Goal: Information Seeking & Learning: Find specific page/section

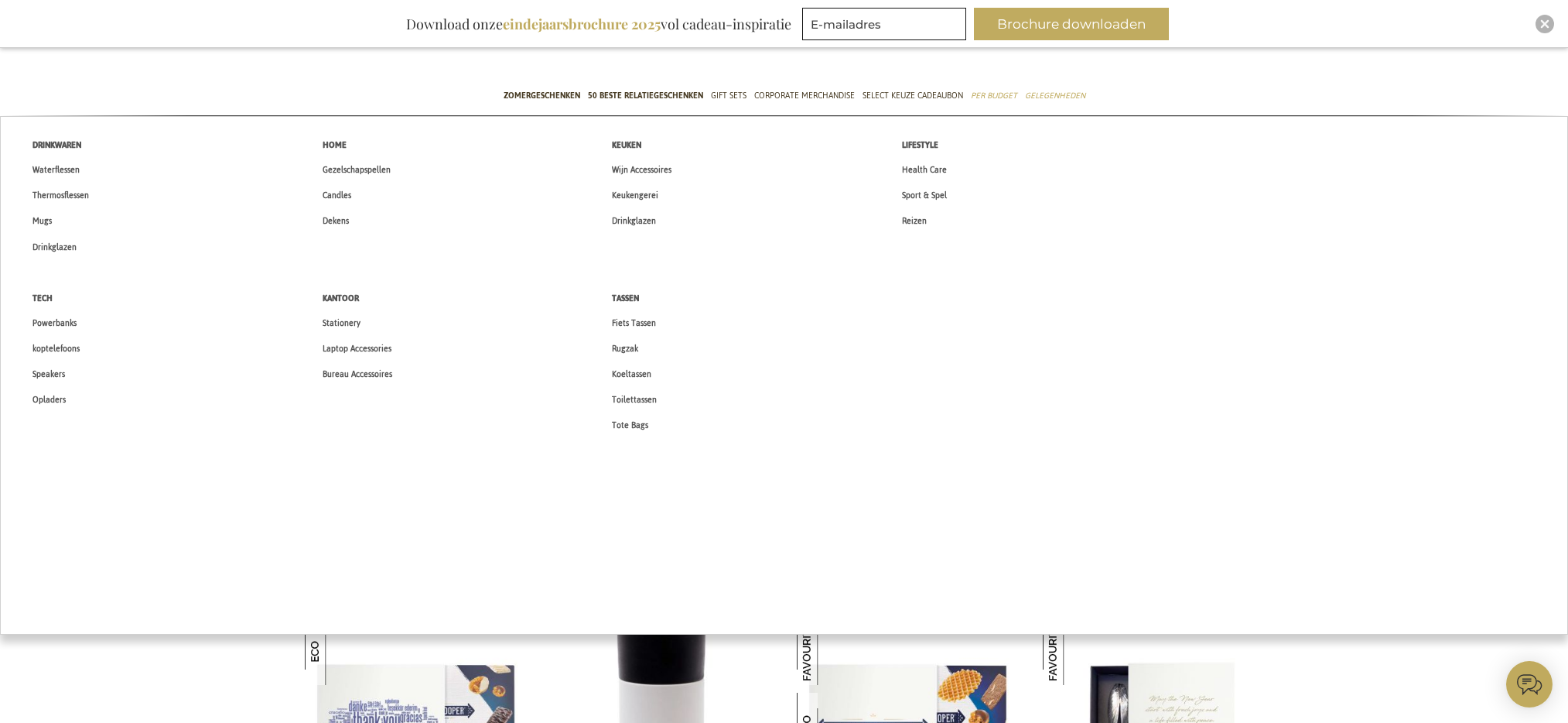
scroll to position [120, 0]
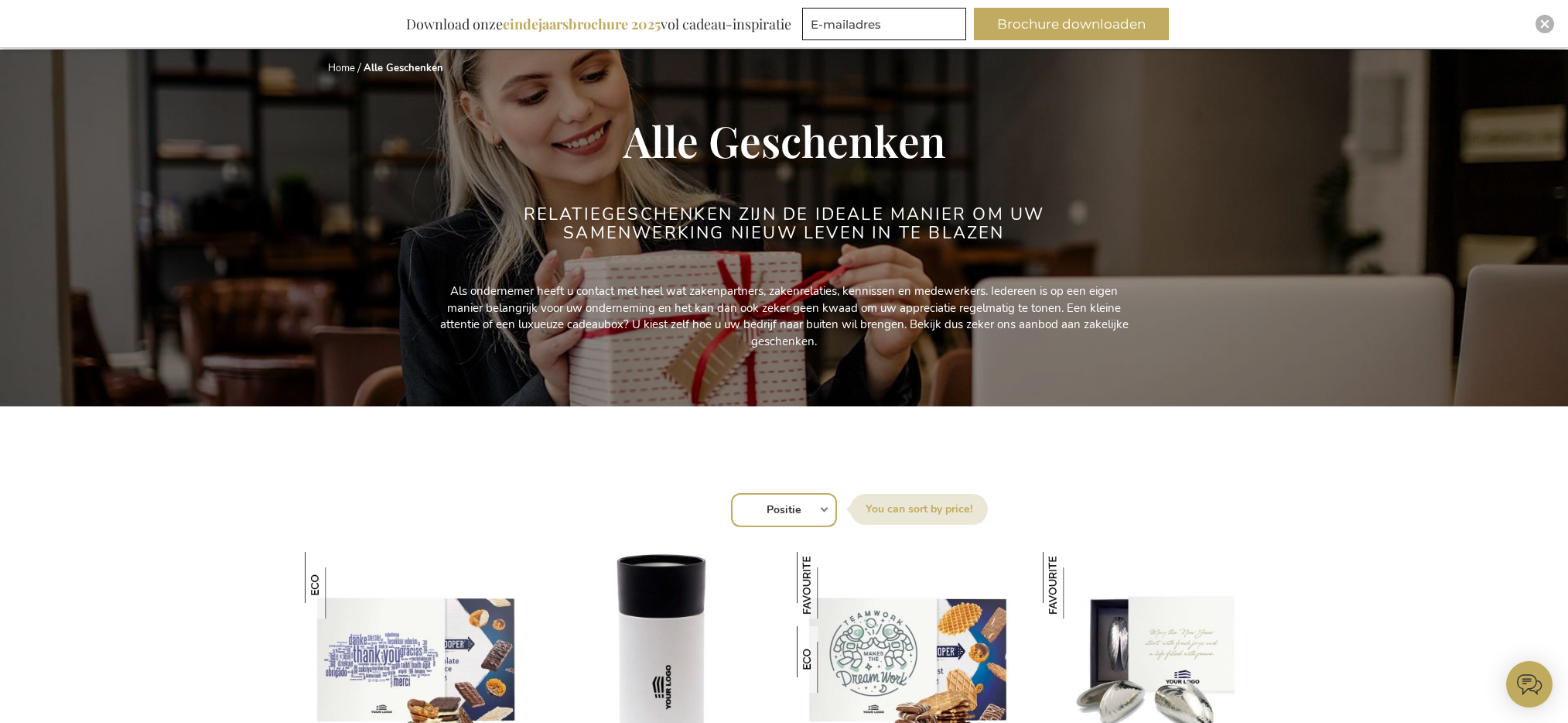
click at [804, 508] on select "Positie Best Sellers Meest bekeken Nieuw Biggest Saving Price: low to high Pric…" at bounding box center [784, 510] width 106 height 34
select select "new"
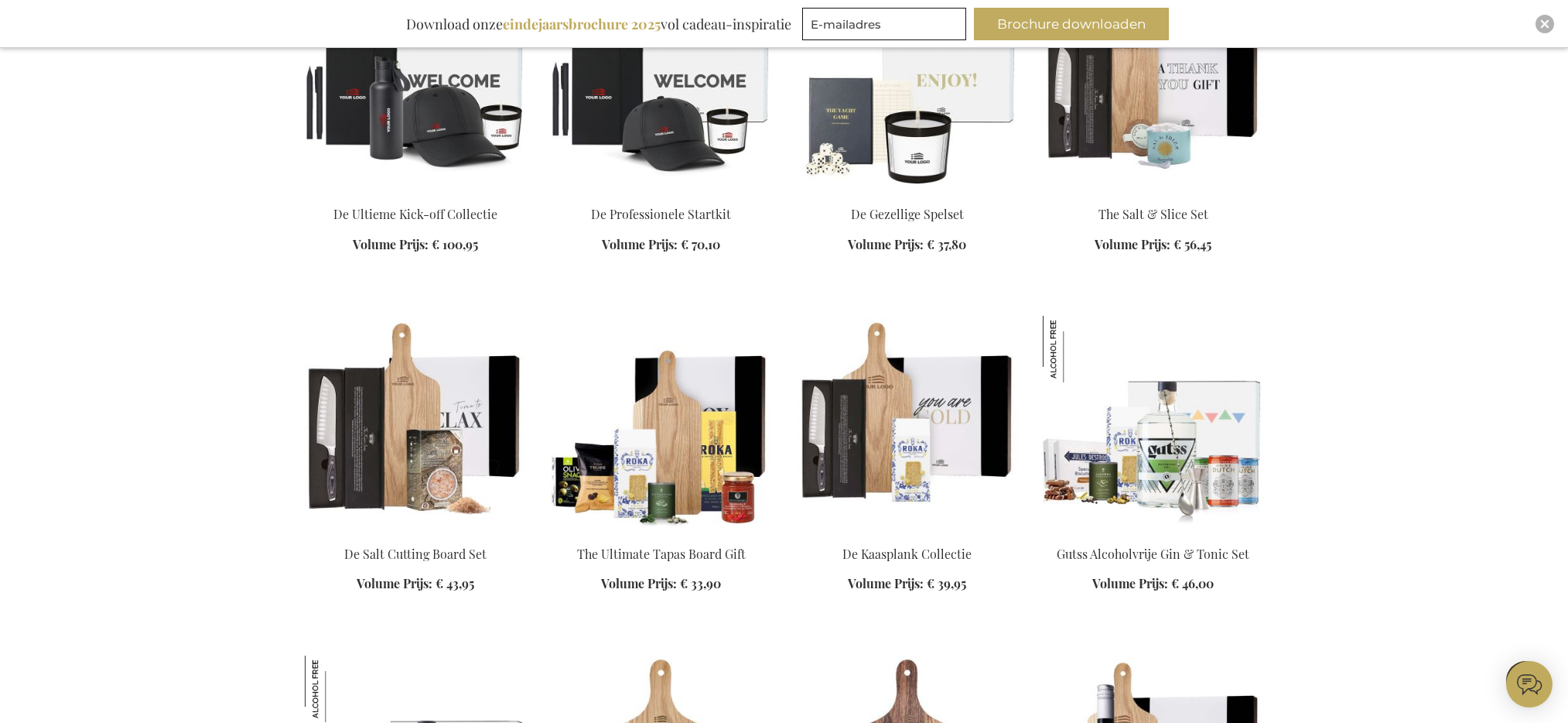
scroll to position [1421, 0]
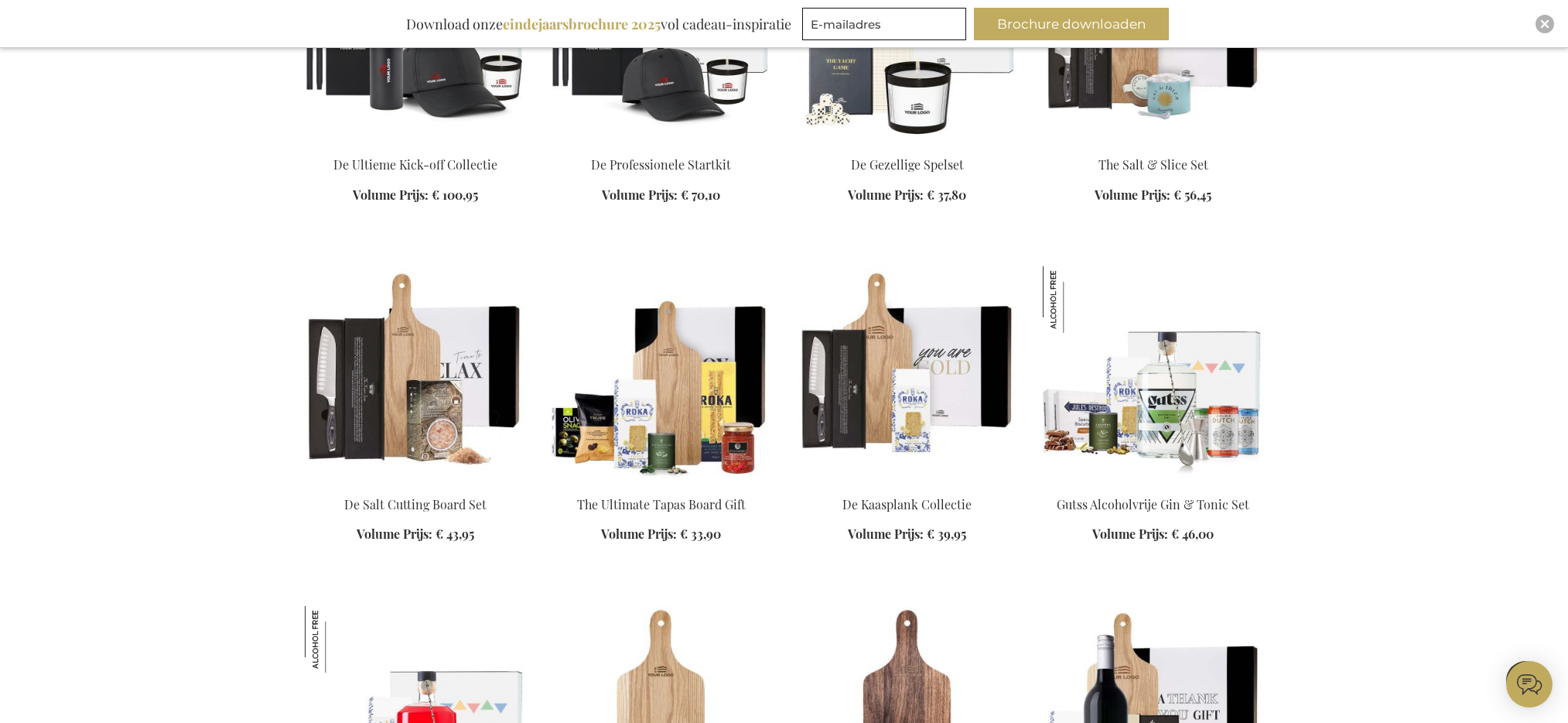
scroll to position [1538, 0]
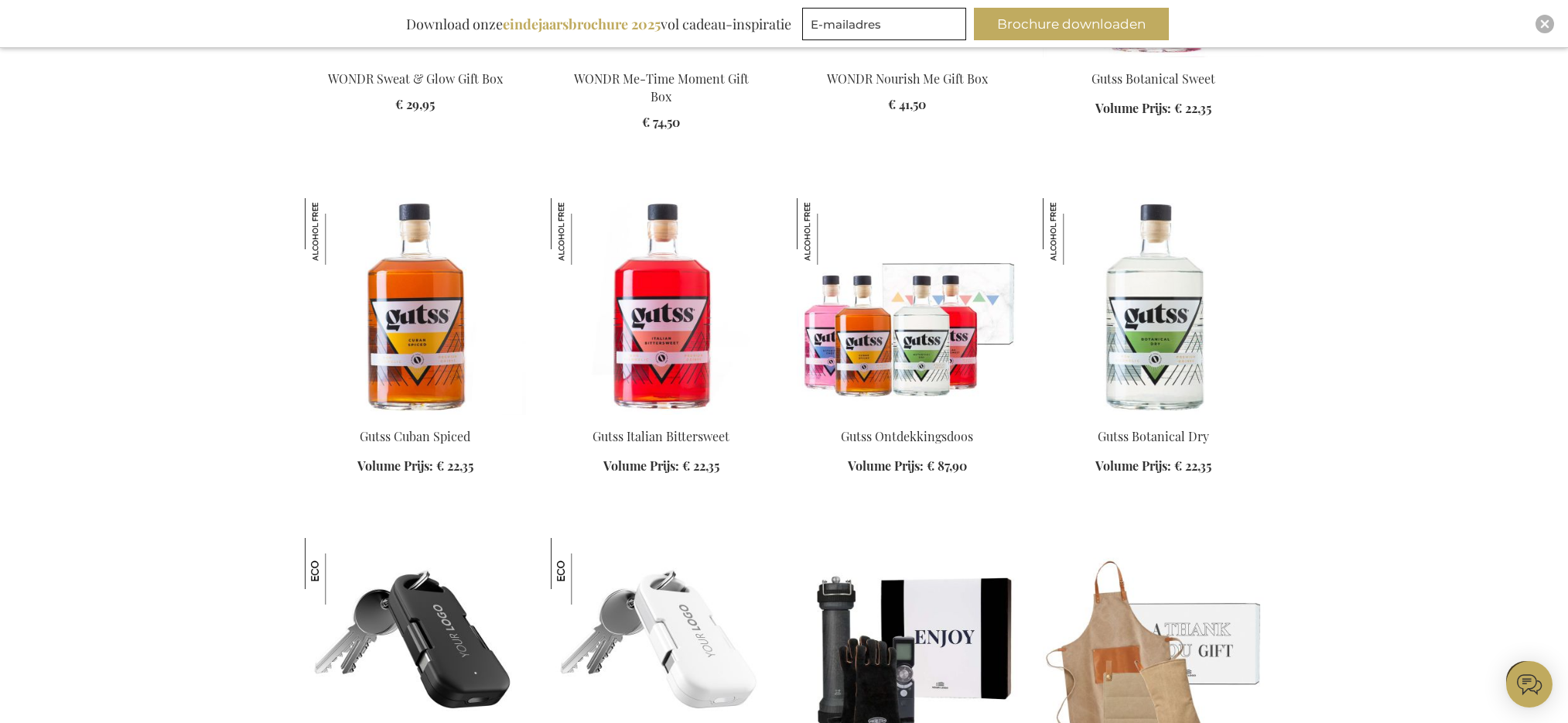
scroll to position [6502, 0]
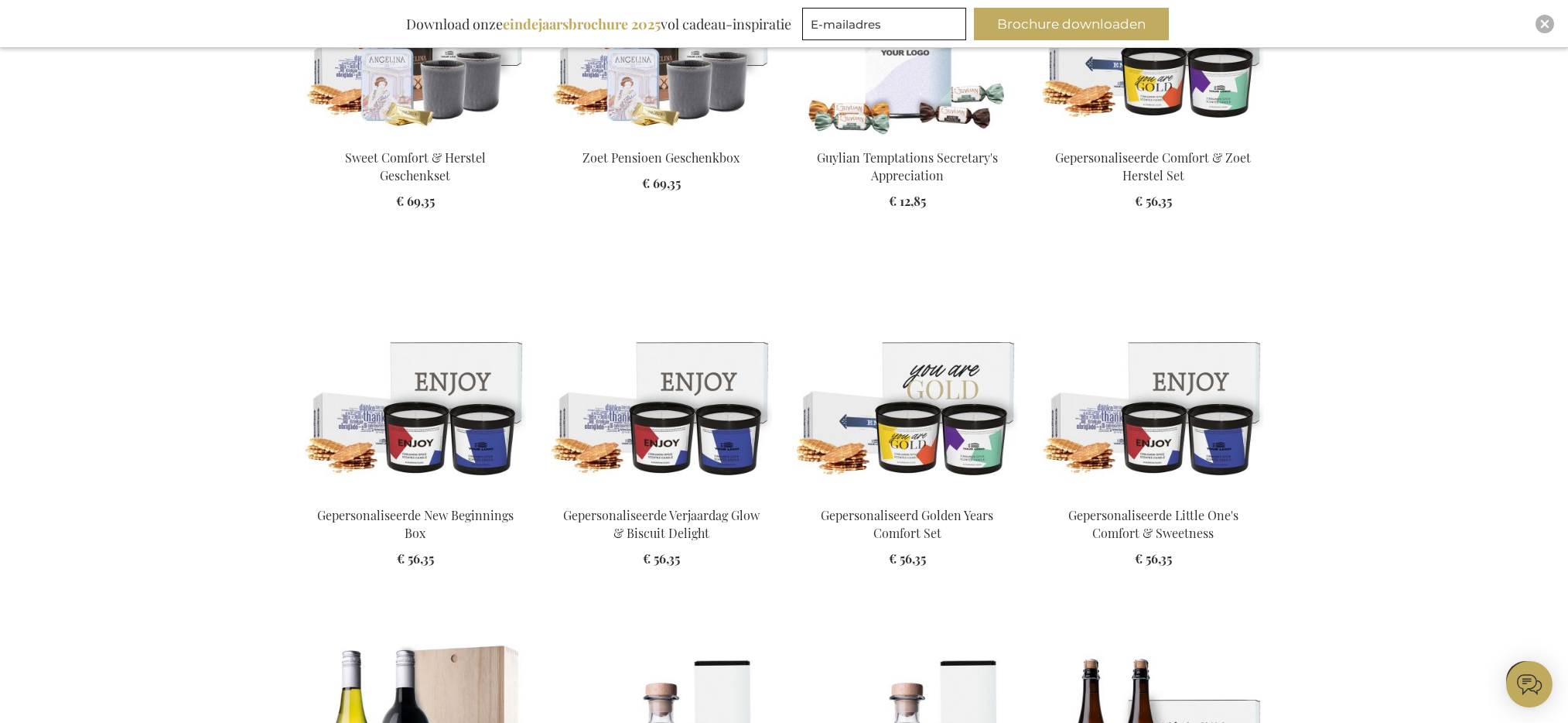
scroll to position [14781, 0]
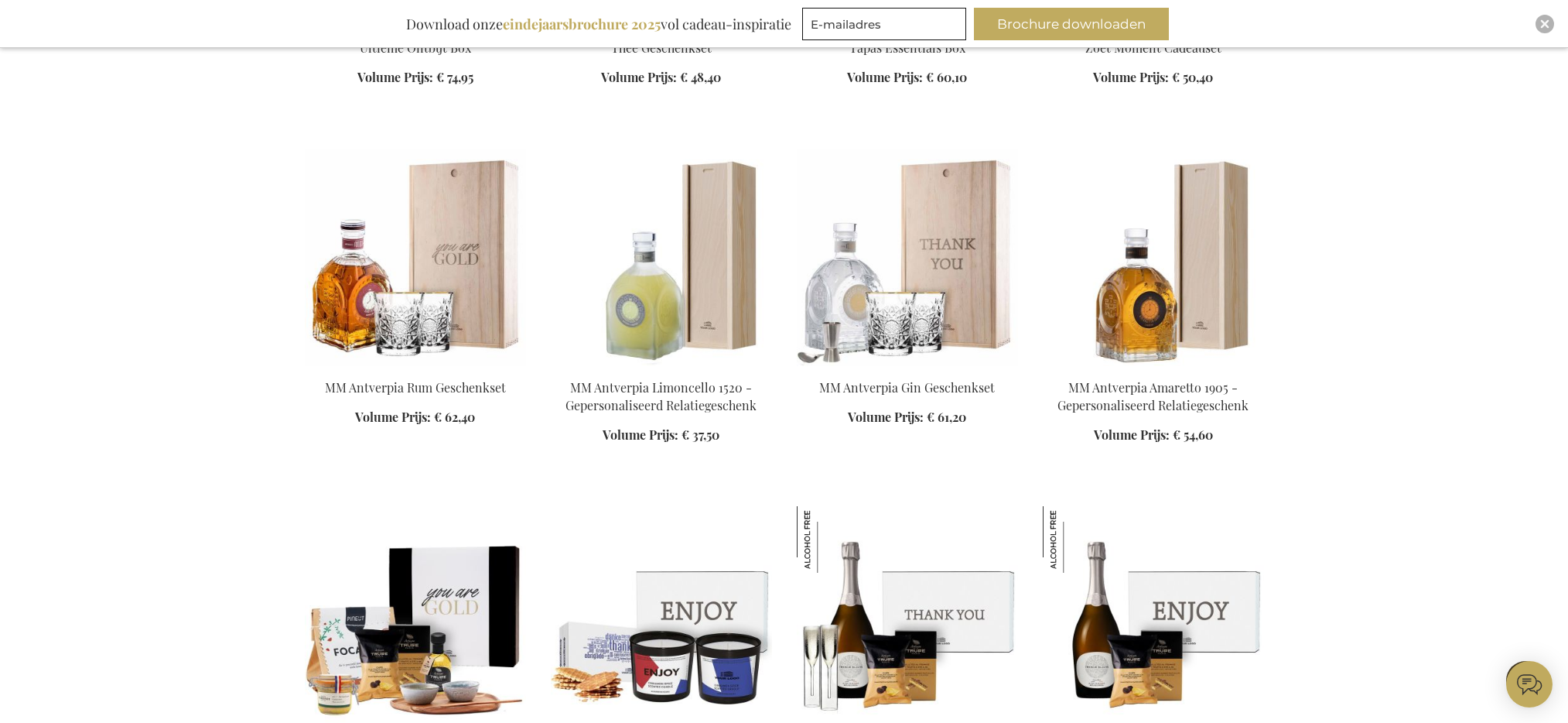
scroll to position [17426, 0]
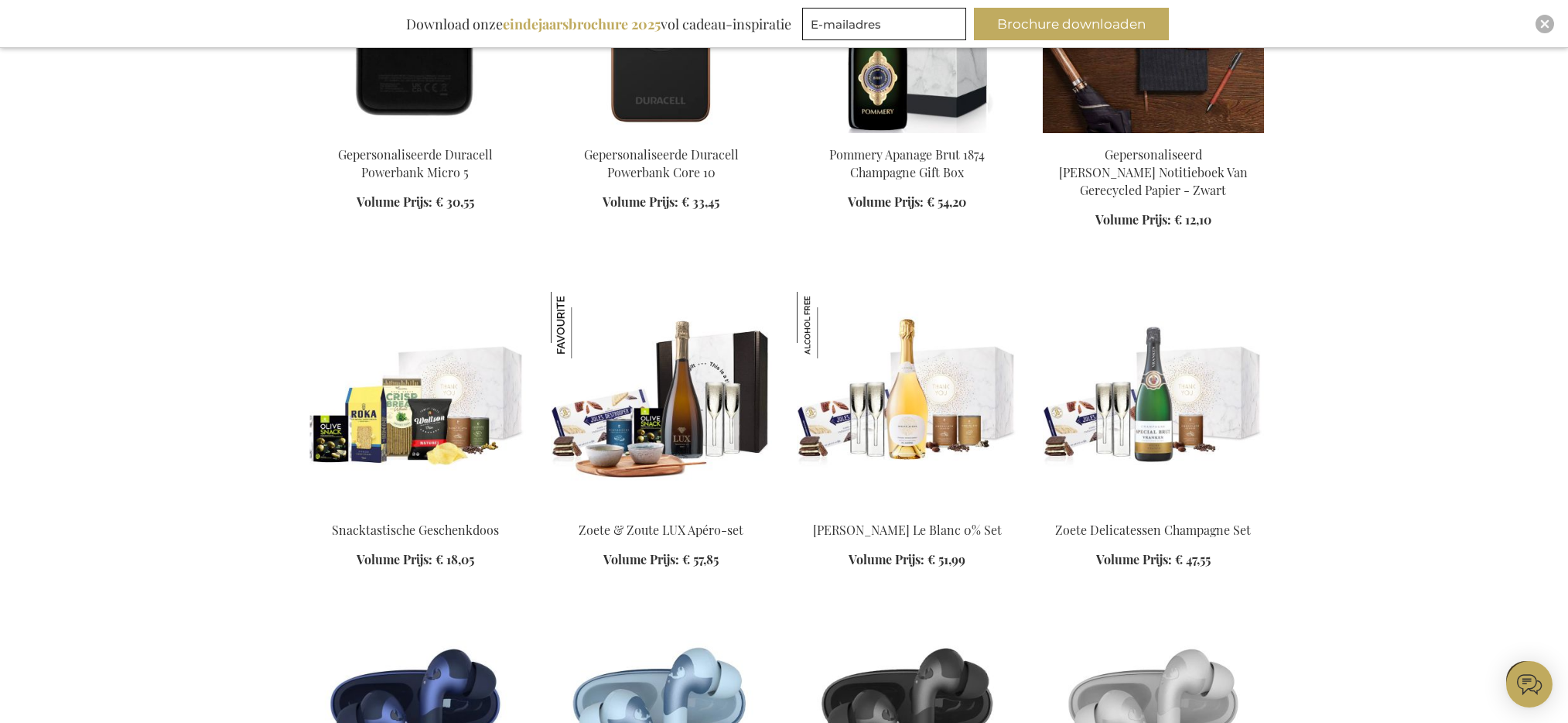
scroll to position [26012, 0]
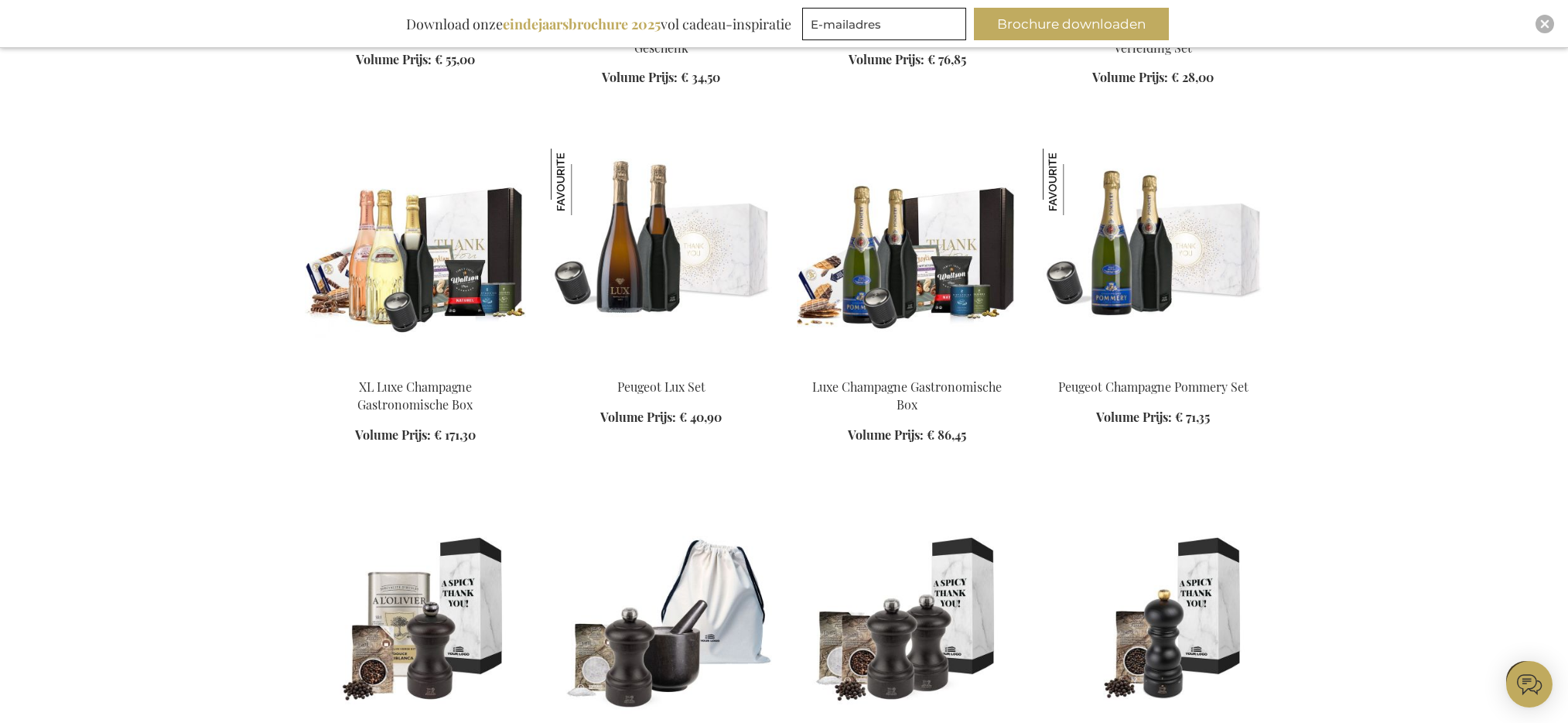
scroll to position [30774, 0]
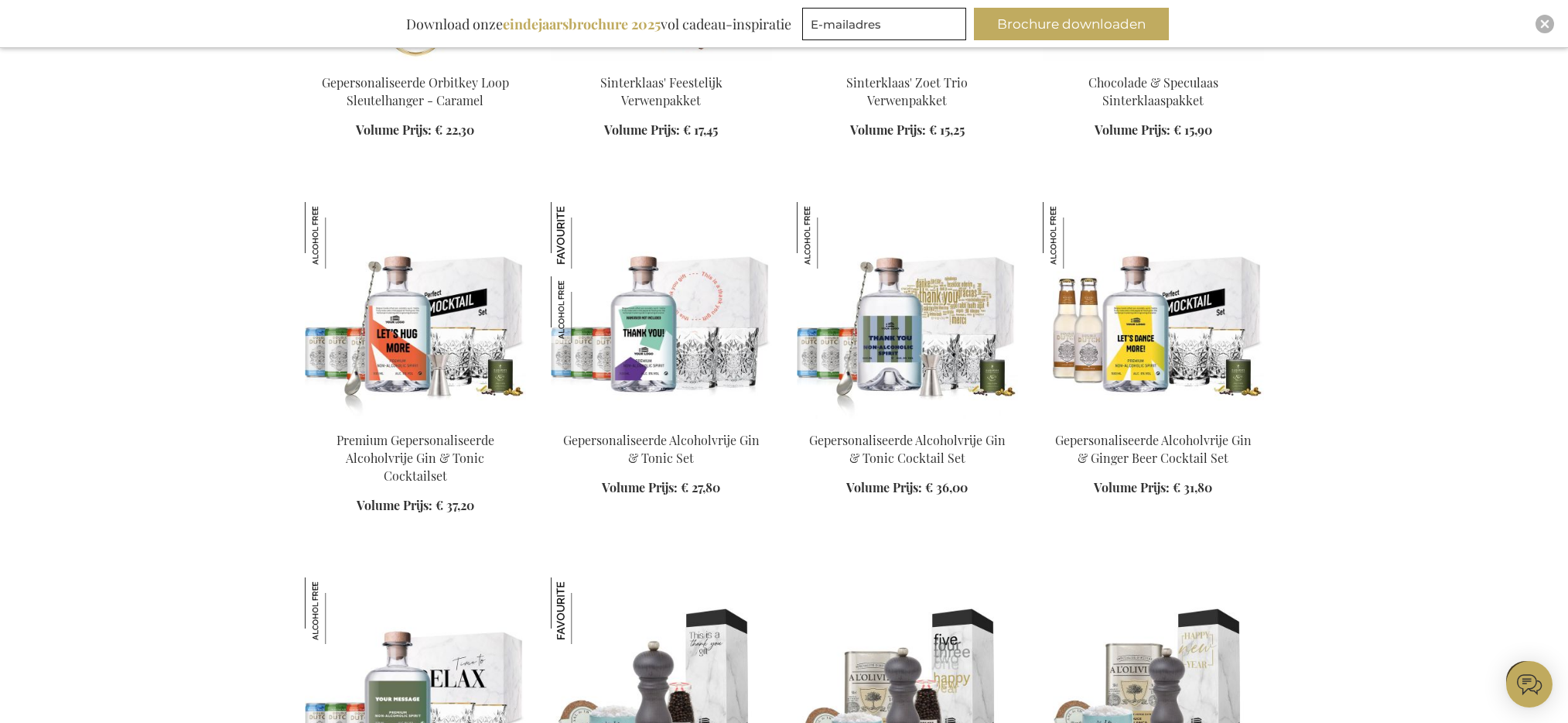
scroll to position [34387, 0]
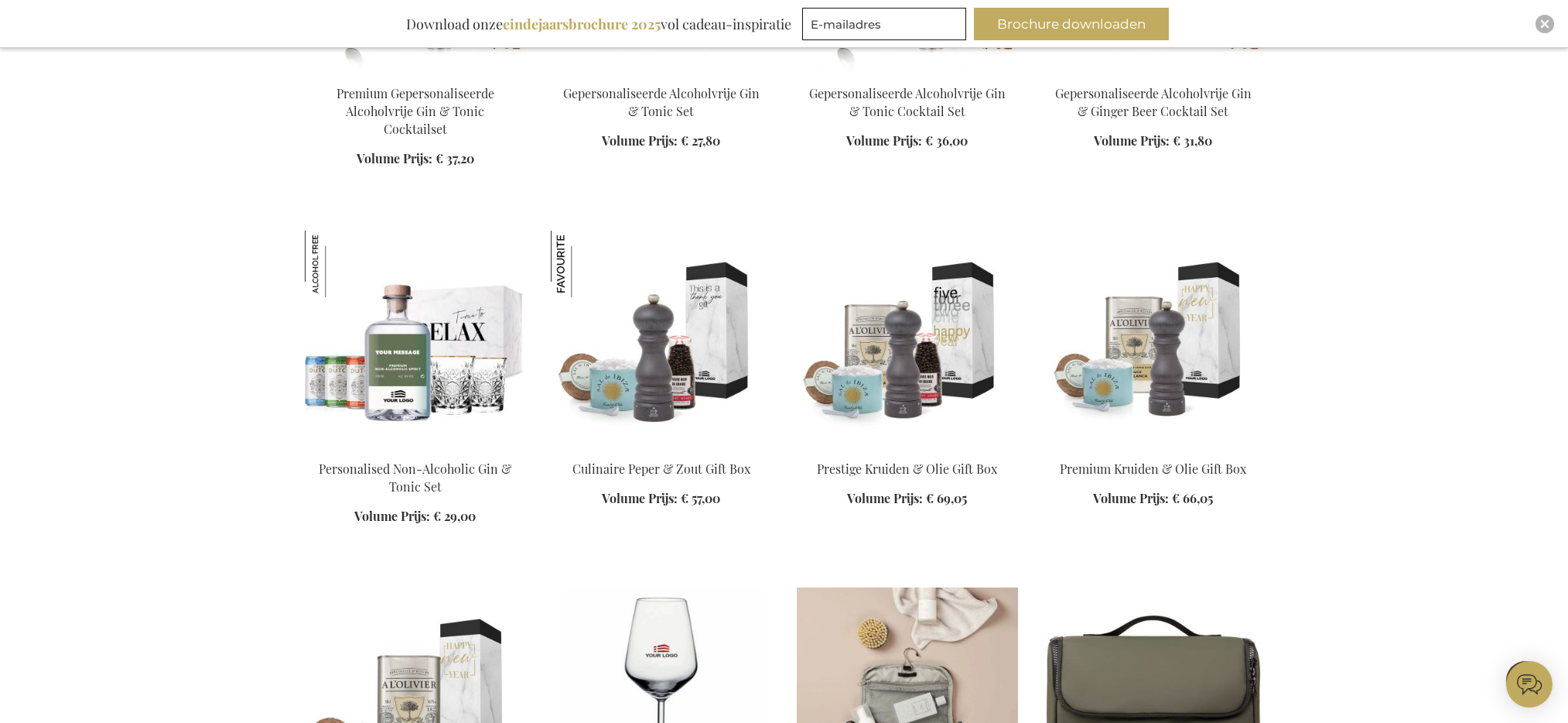
scroll to position [34623, 0]
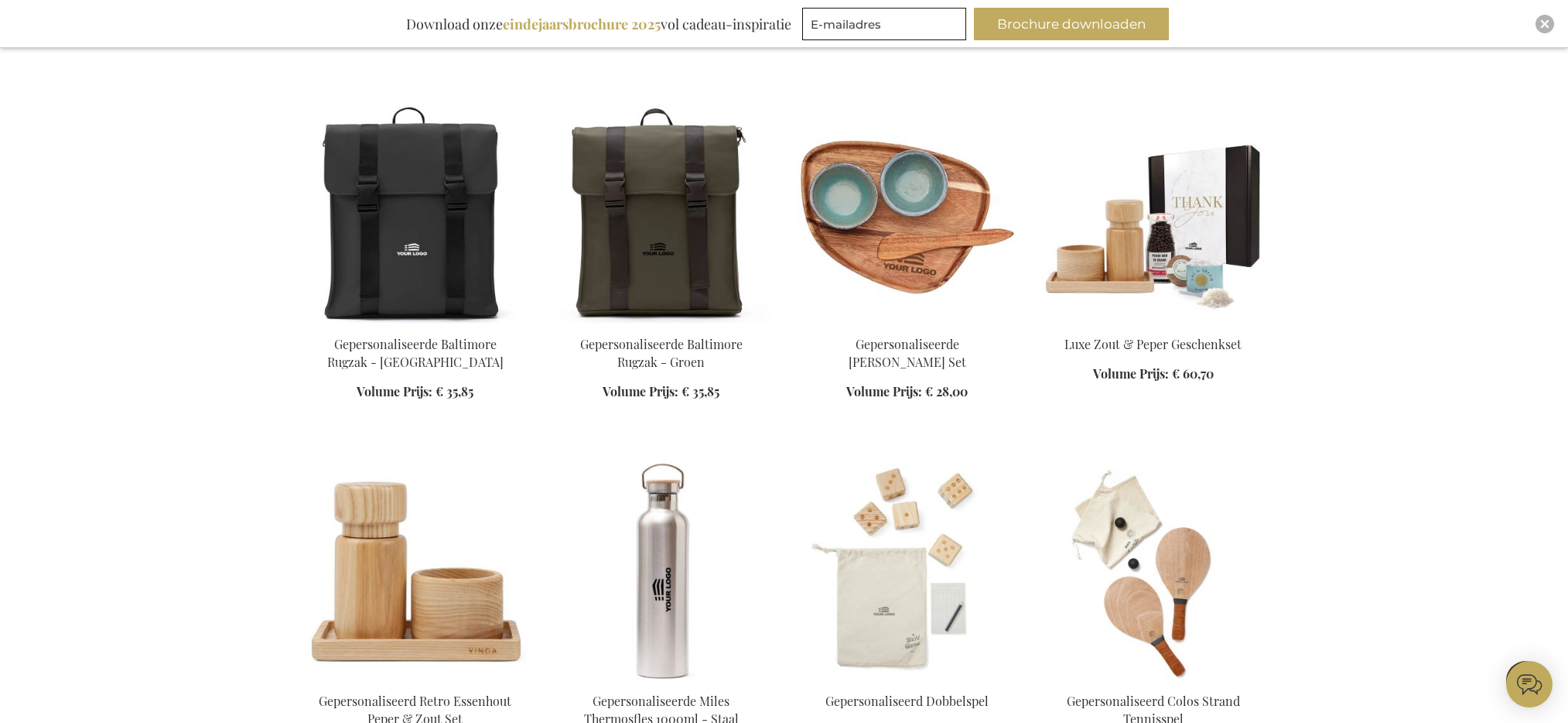
scroll to position [38696, 0]
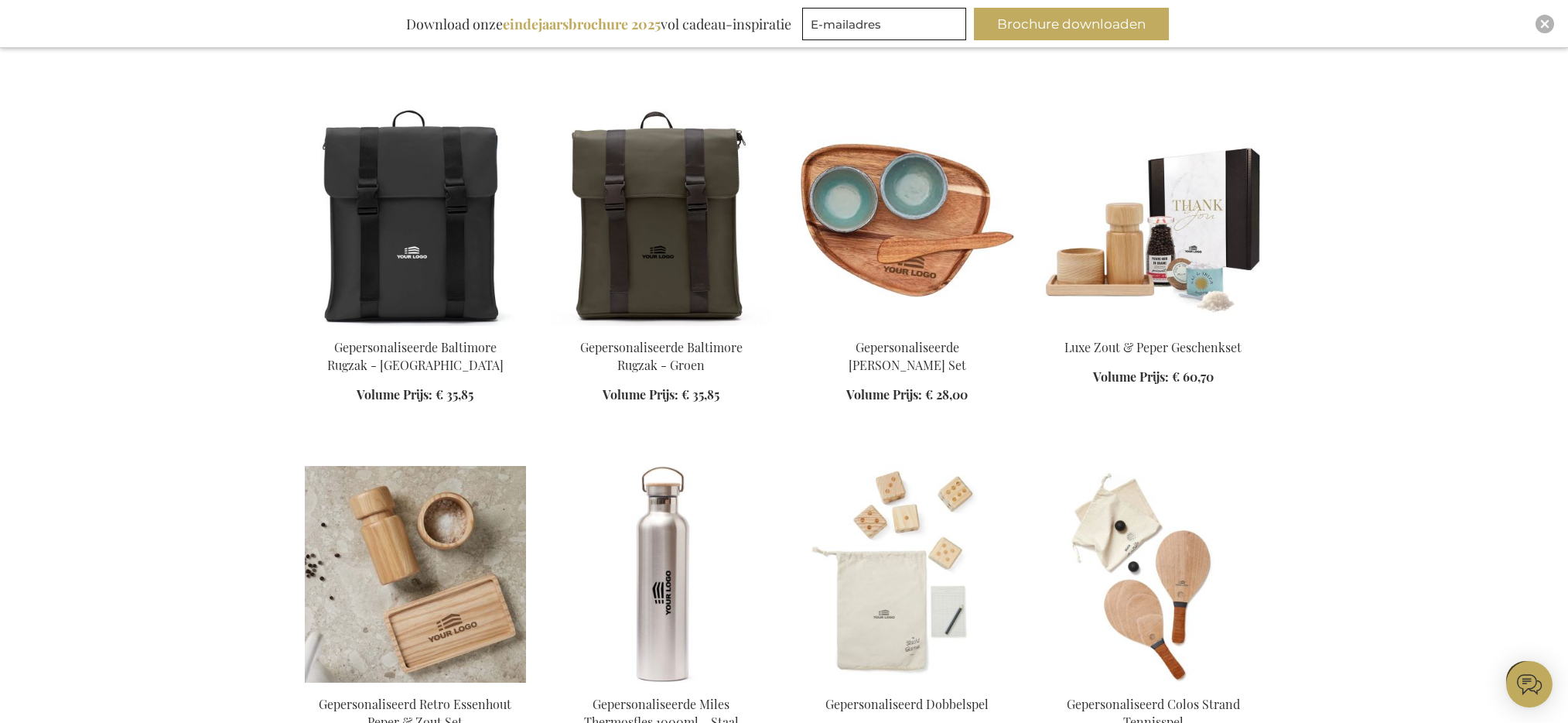
scroll to position [39044, 0]
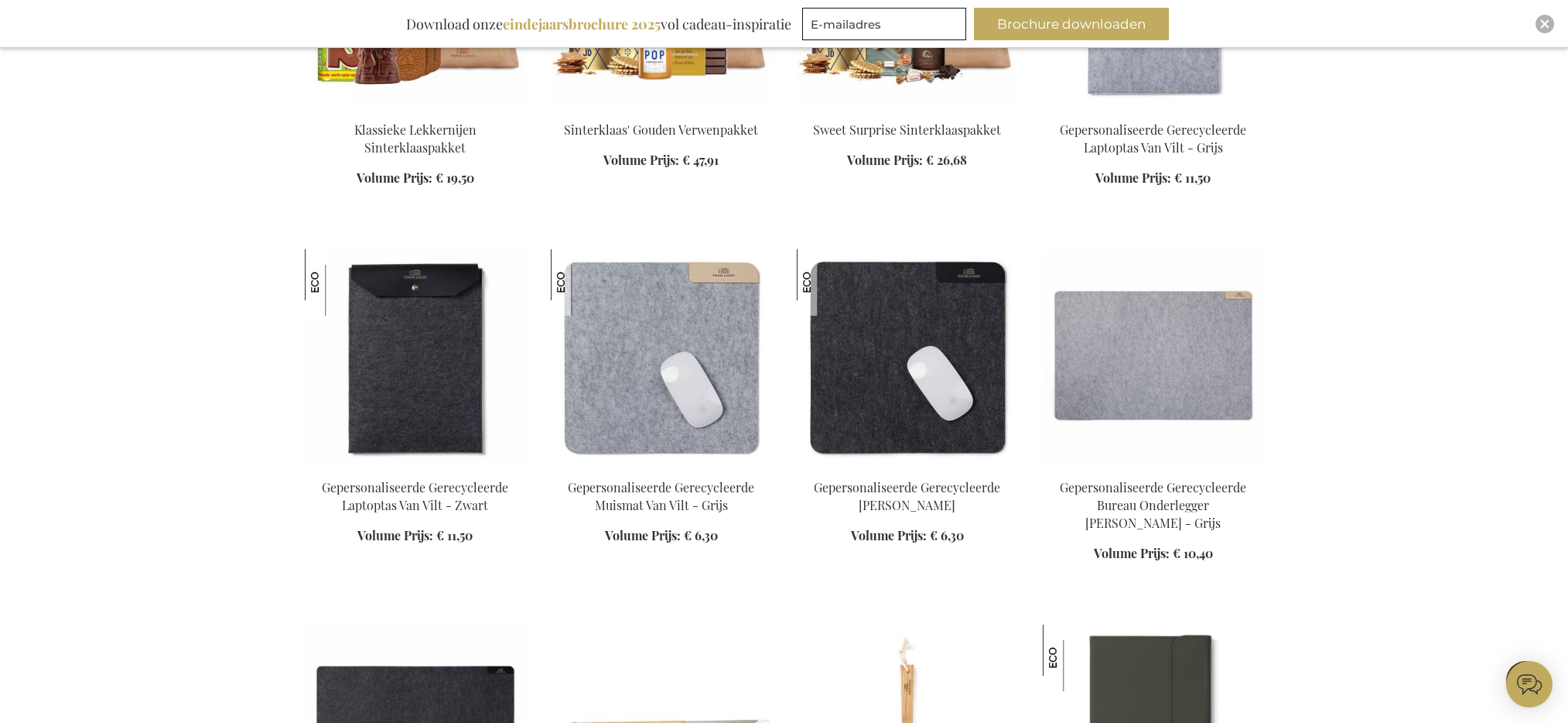
scroll to position [46869, 0]
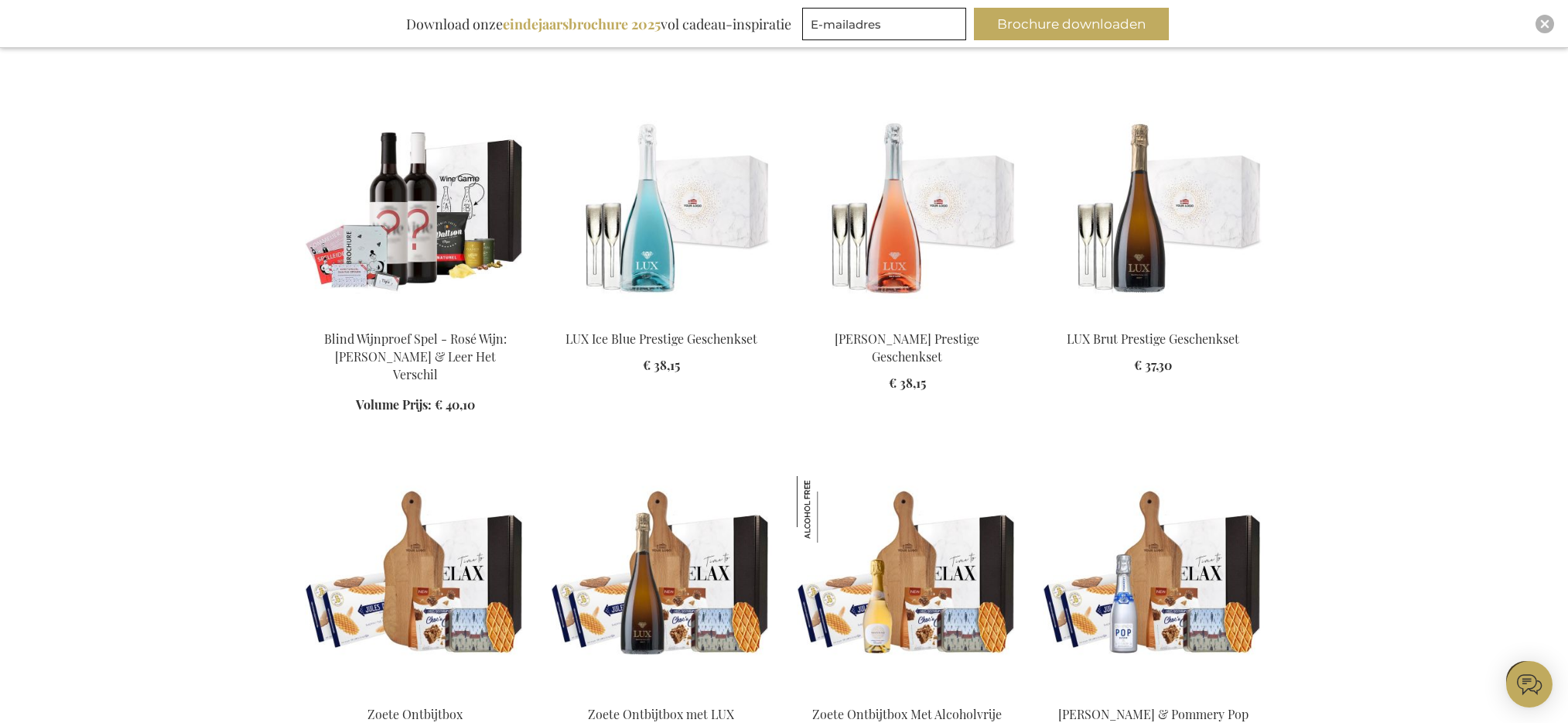
scroll to position [48942, 0]
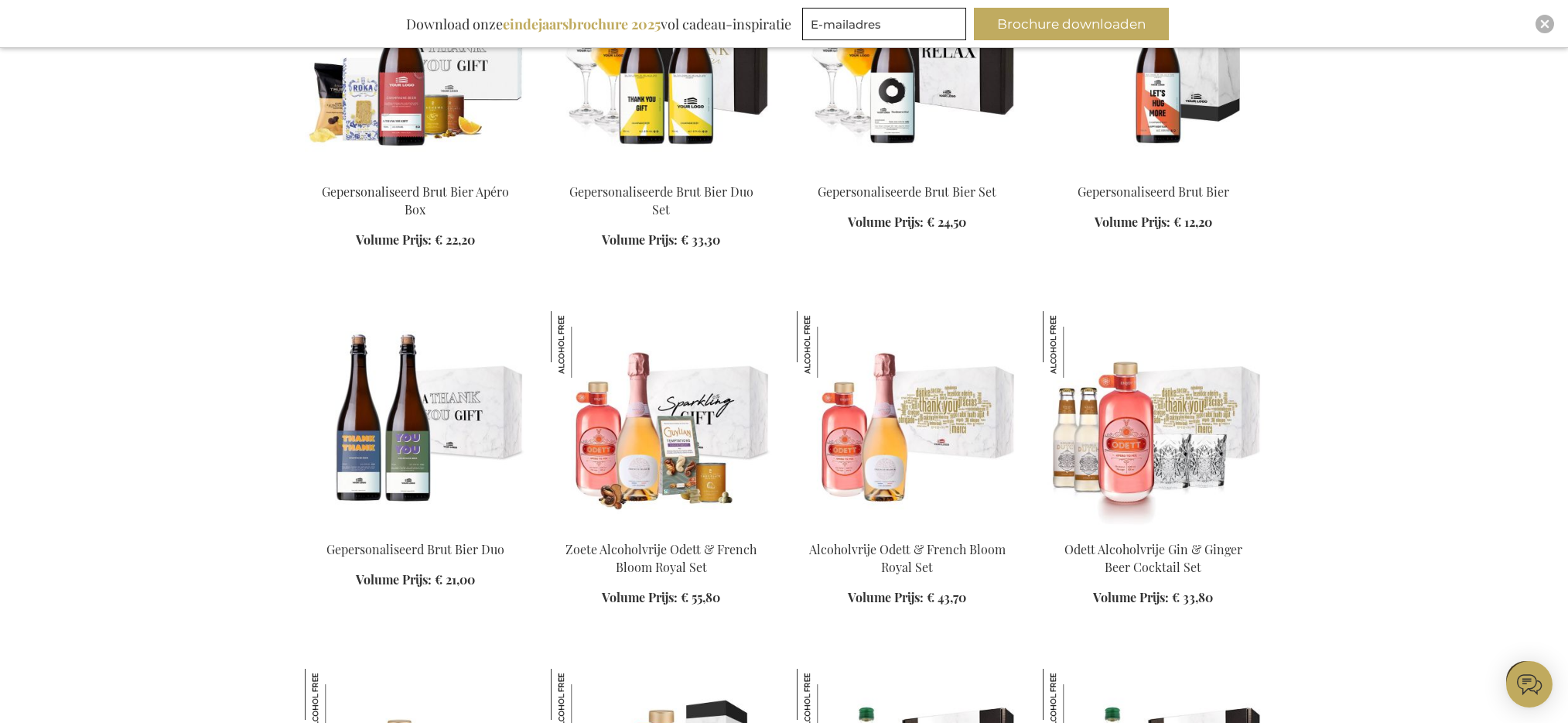
scroll to position [51436, 0]
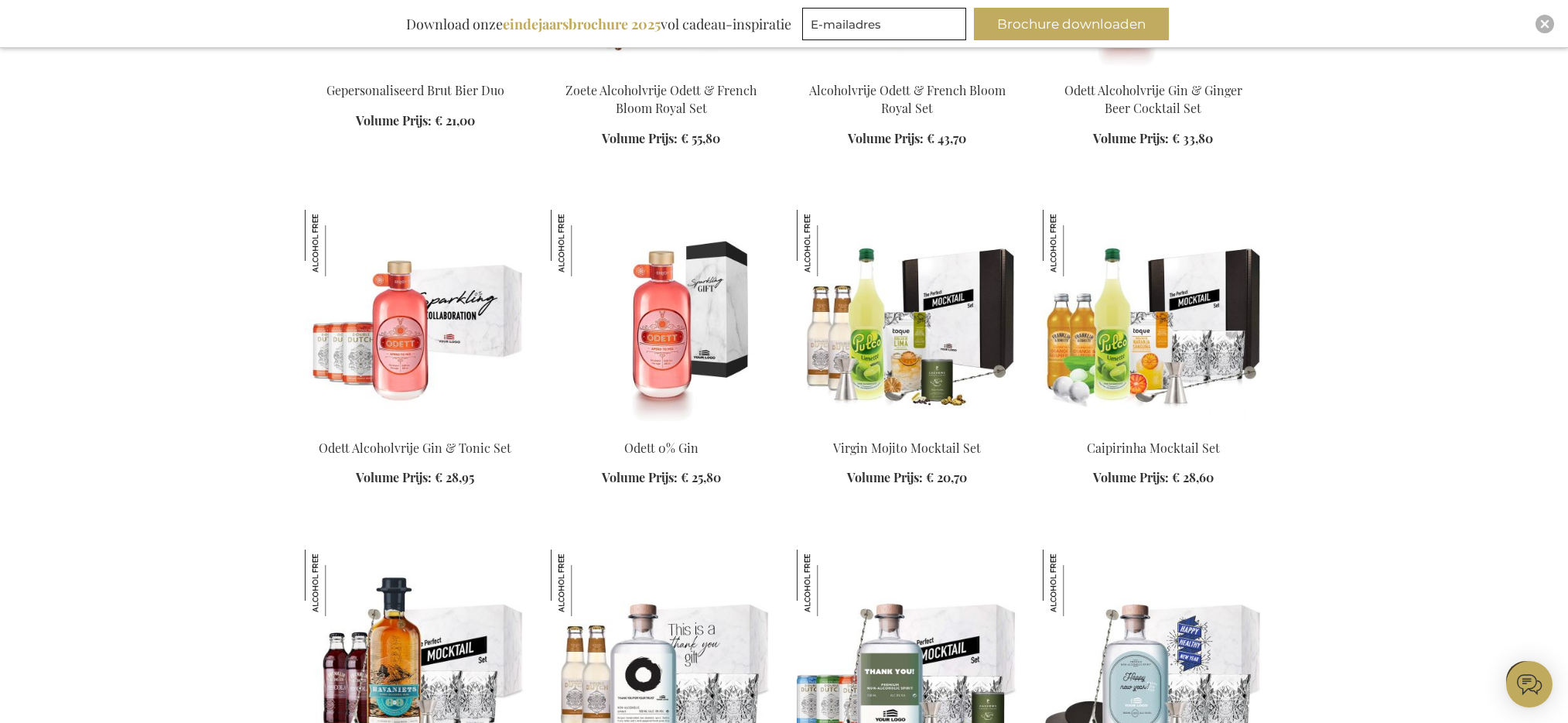
scroll to position [52873, 0]
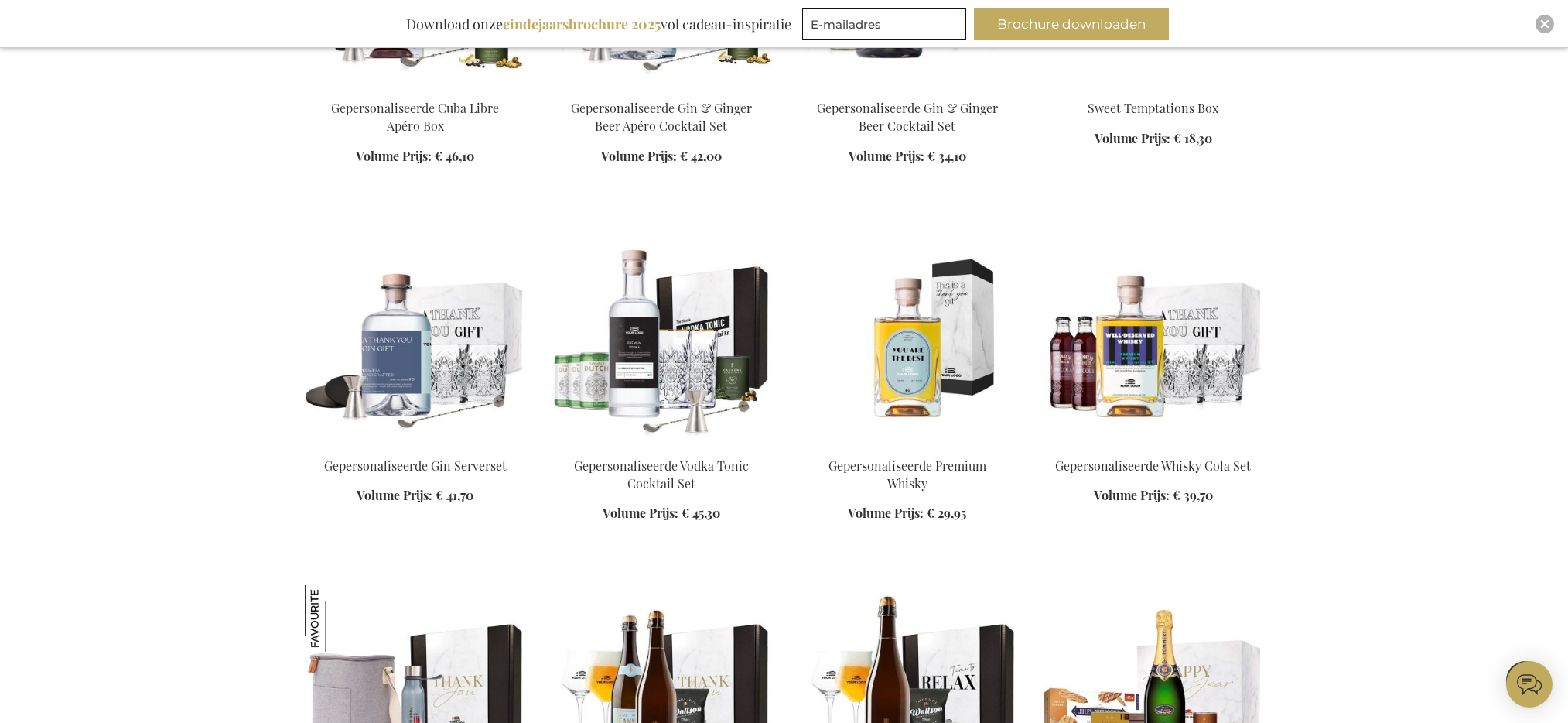
scroll to position [54513, 0]
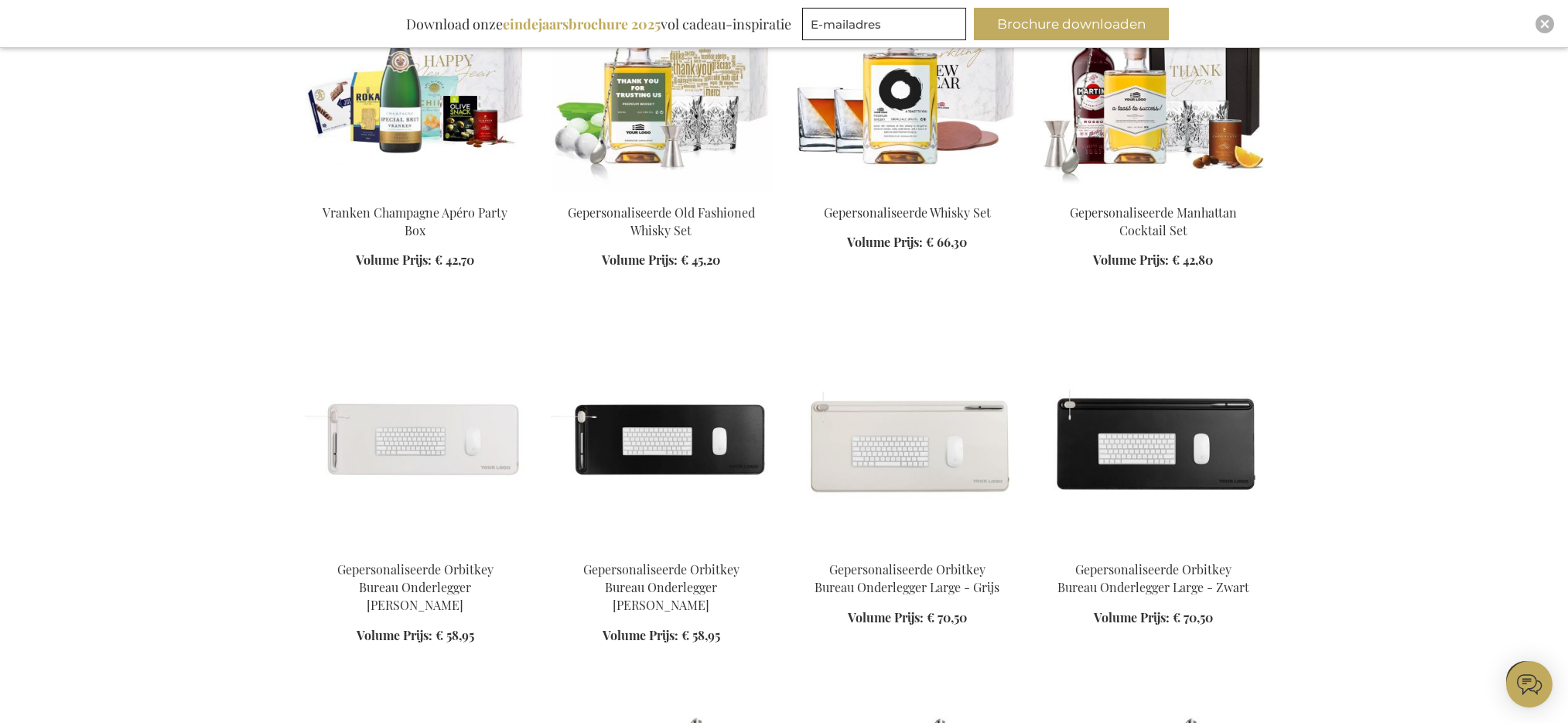
scroll to position [54991, 0]
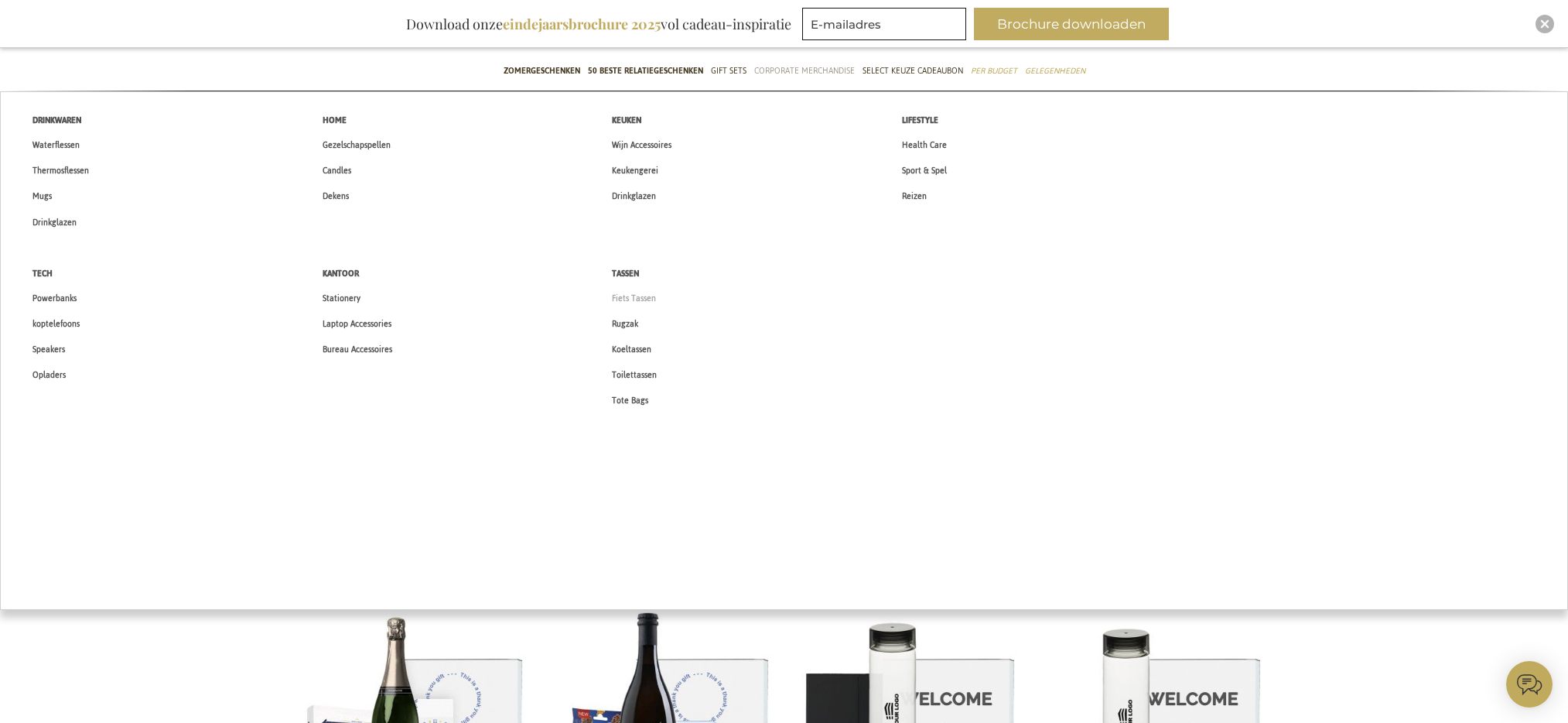
scroll to position [530, 0]
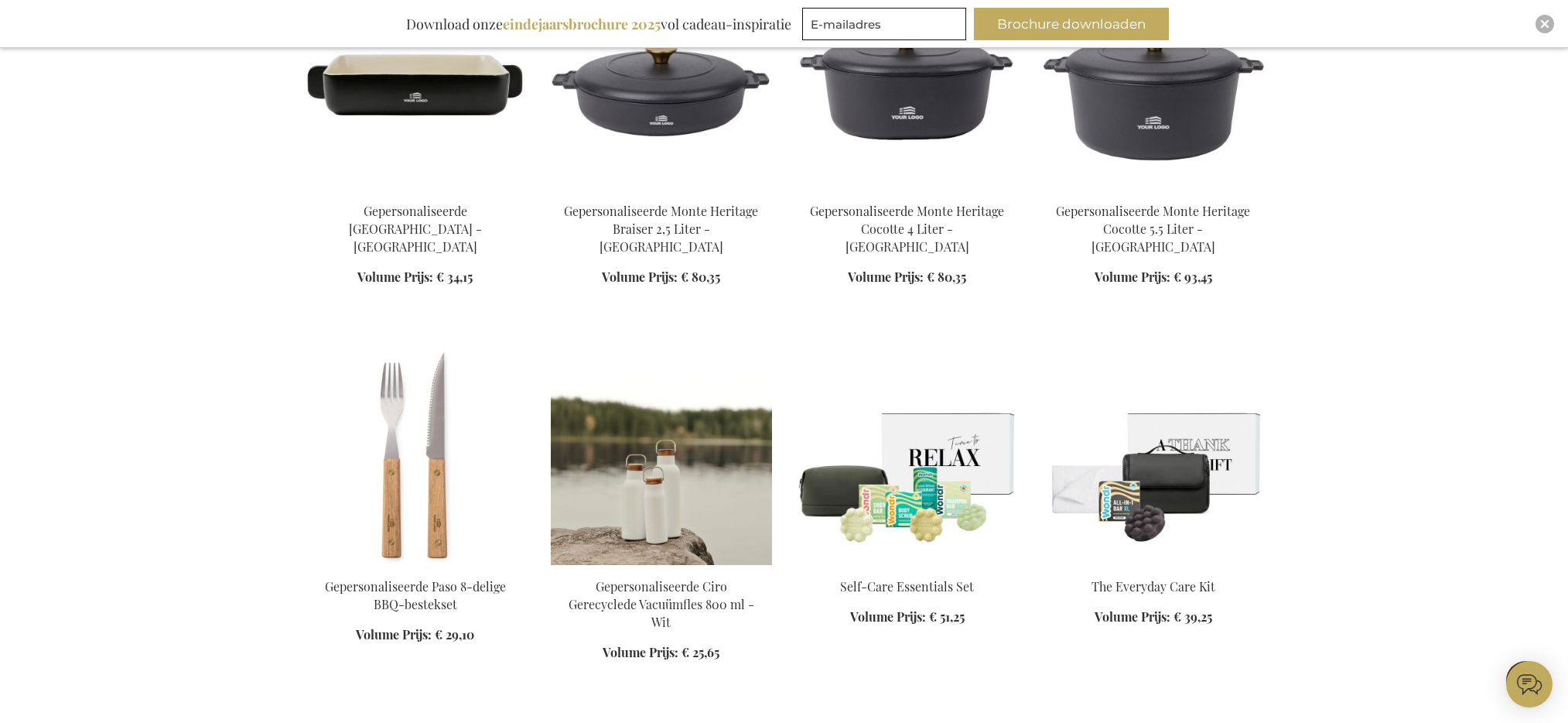
scroll to position [5078, 0]
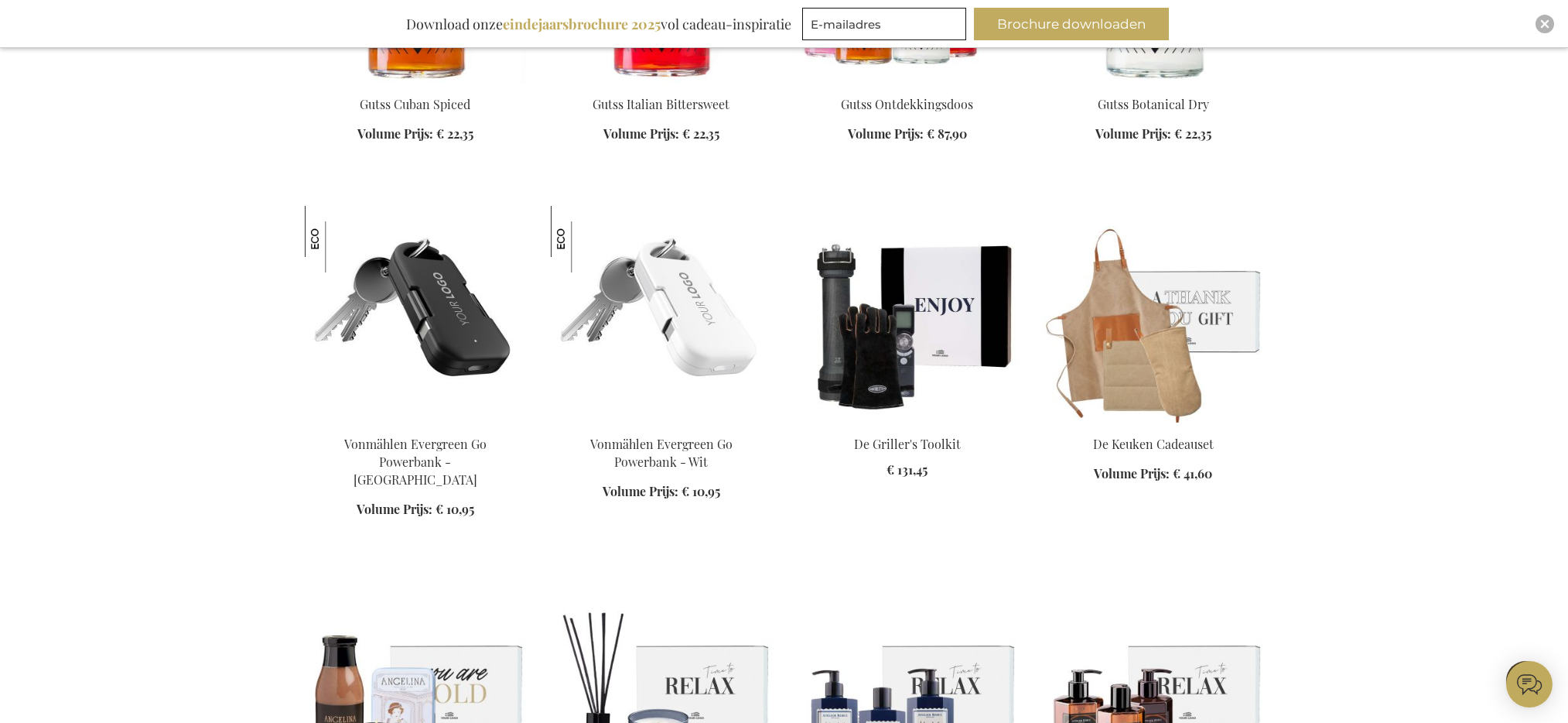
scroll to position [6811, 0]
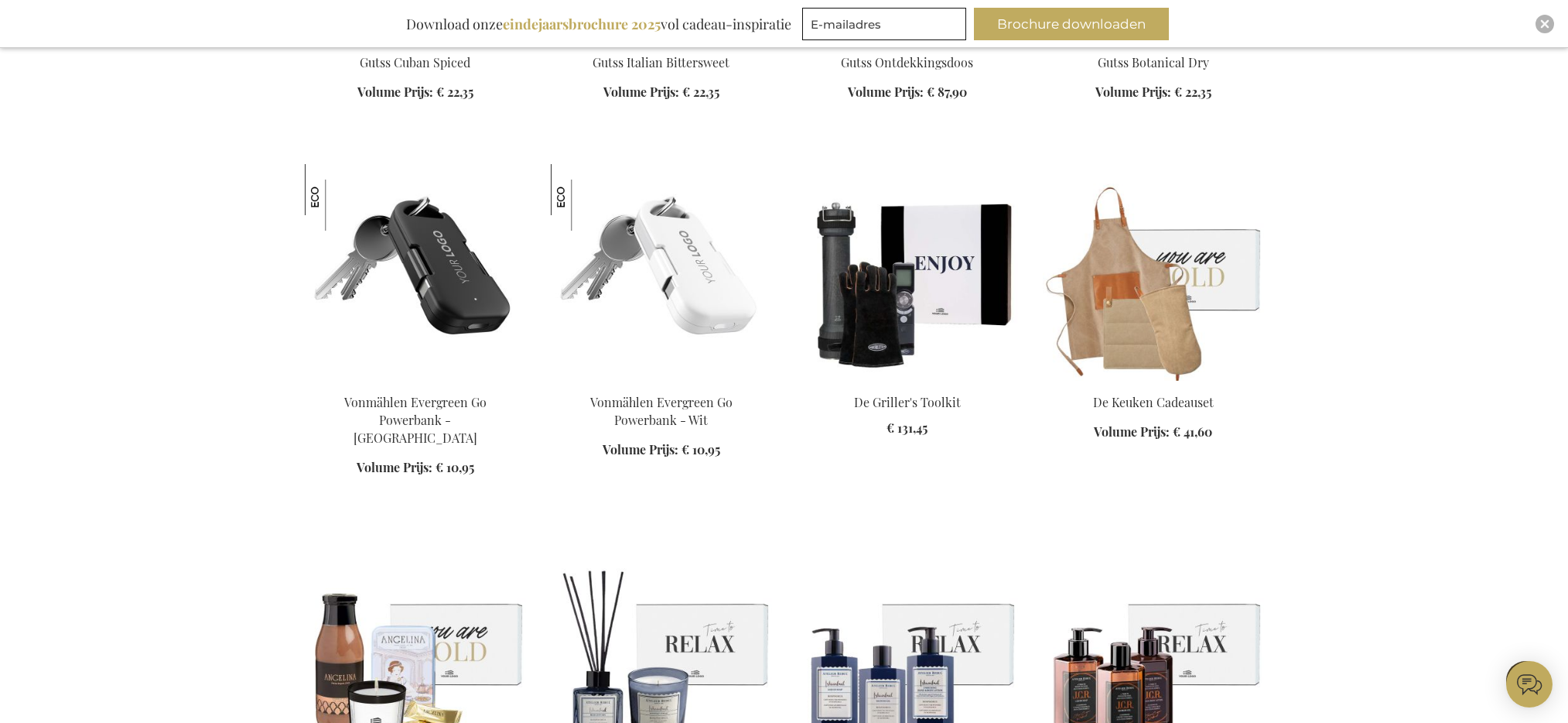
scroll to position [6637, 0]
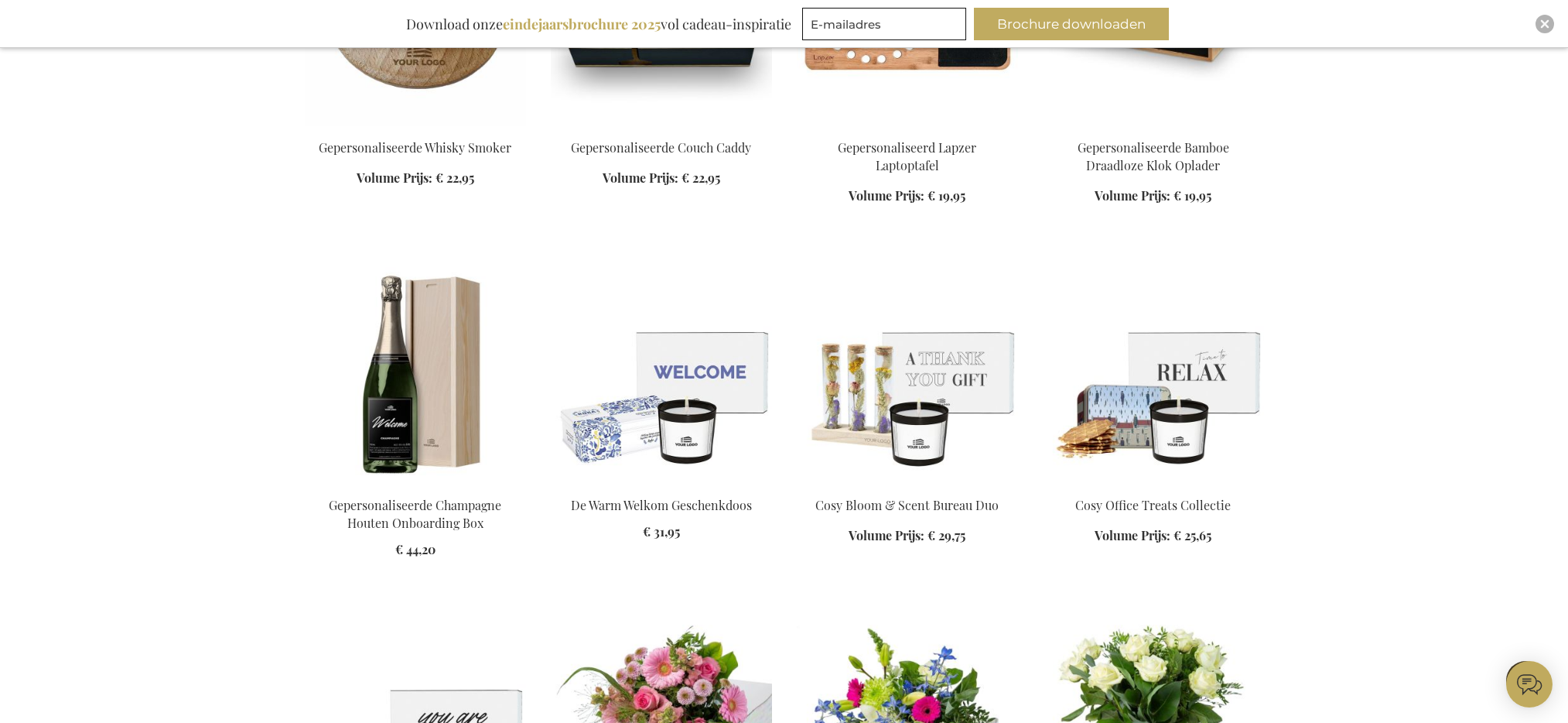
scroll to position [9403, 0]
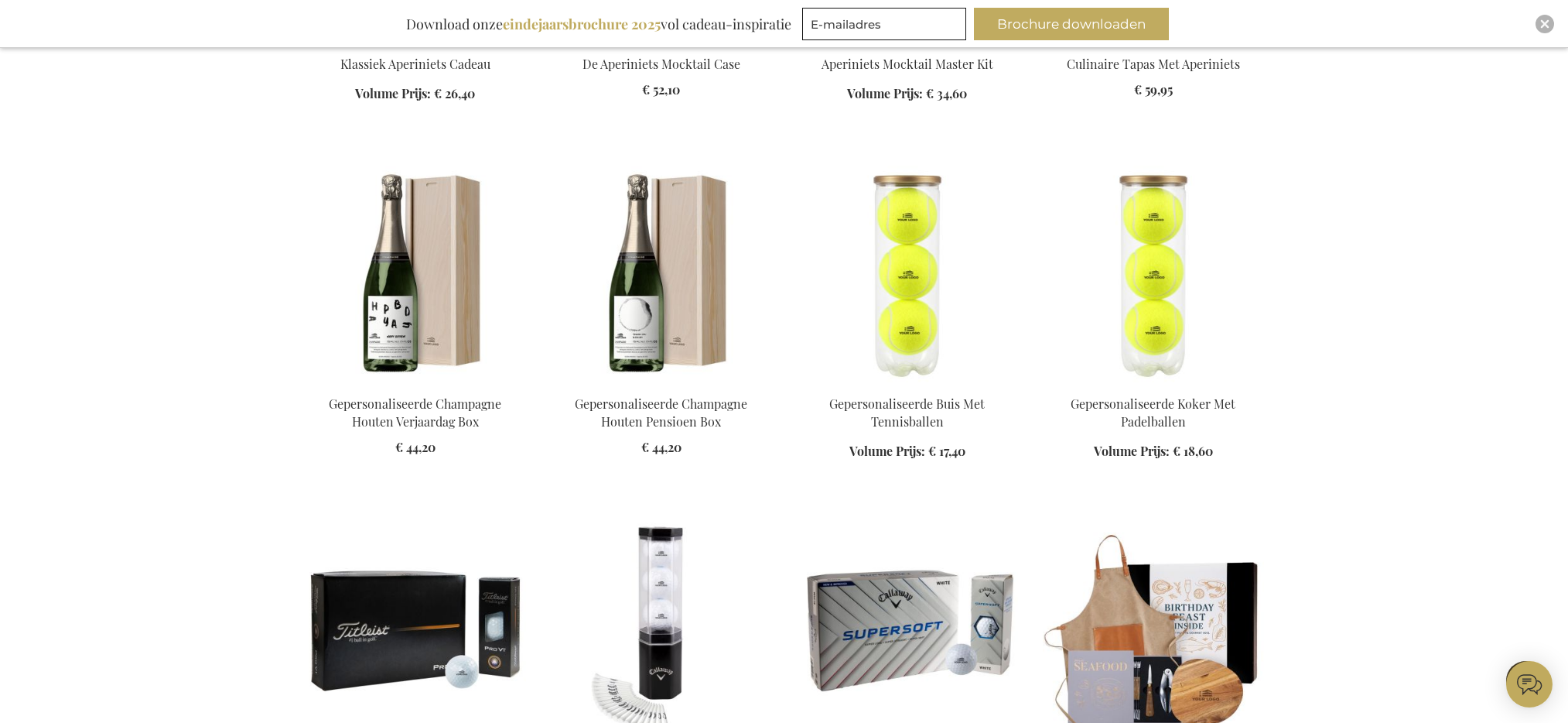
scroll to position [13407, 0]
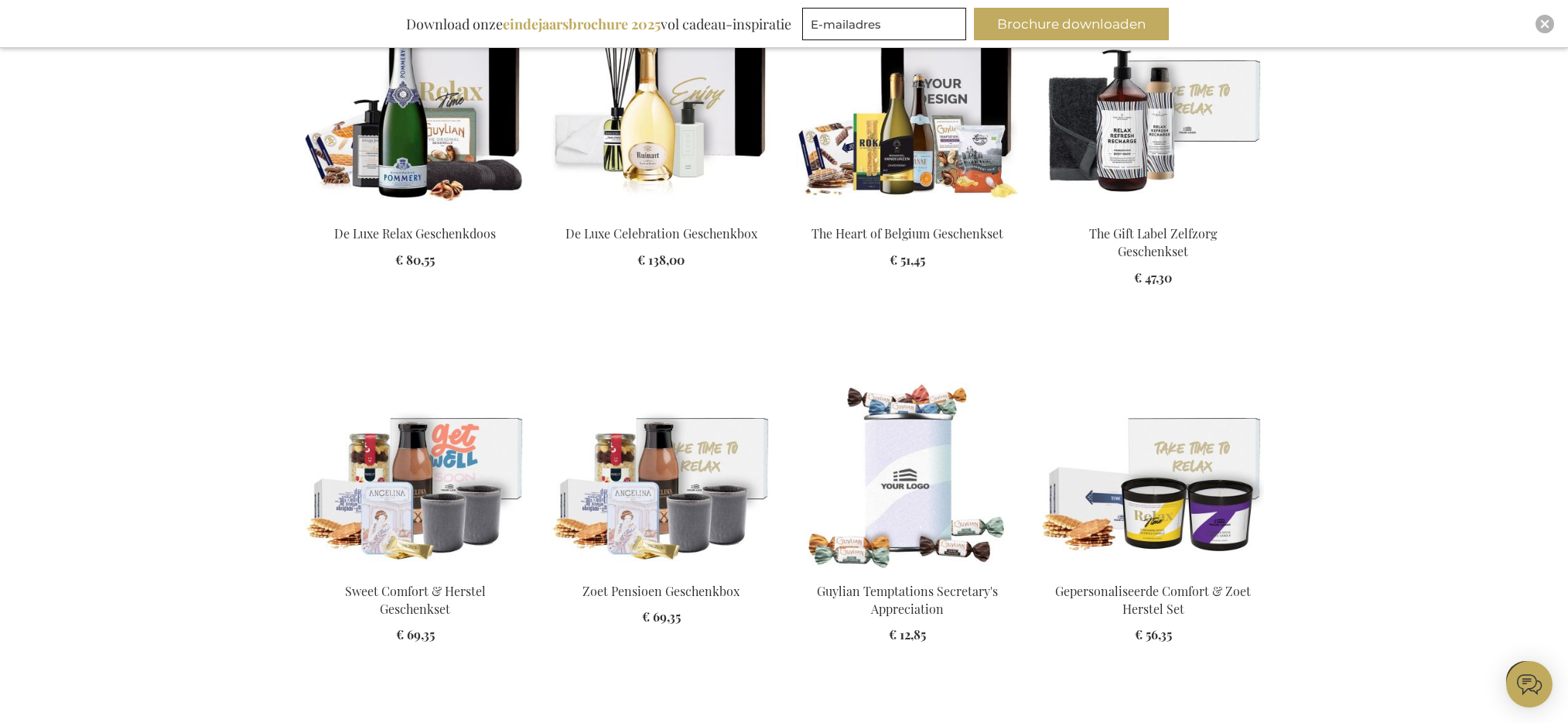
scroll to position [14361, 0]
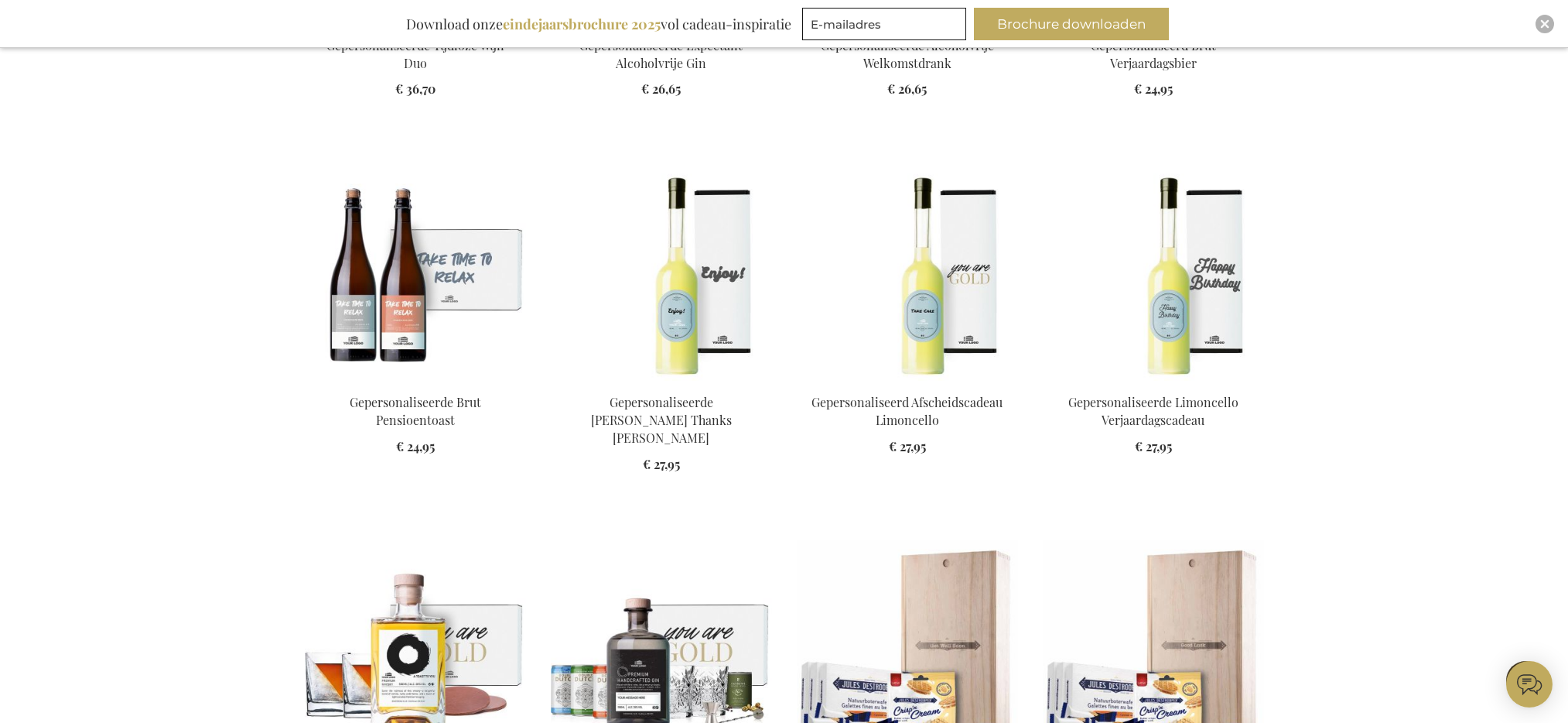
scroll to position [15768, 0]
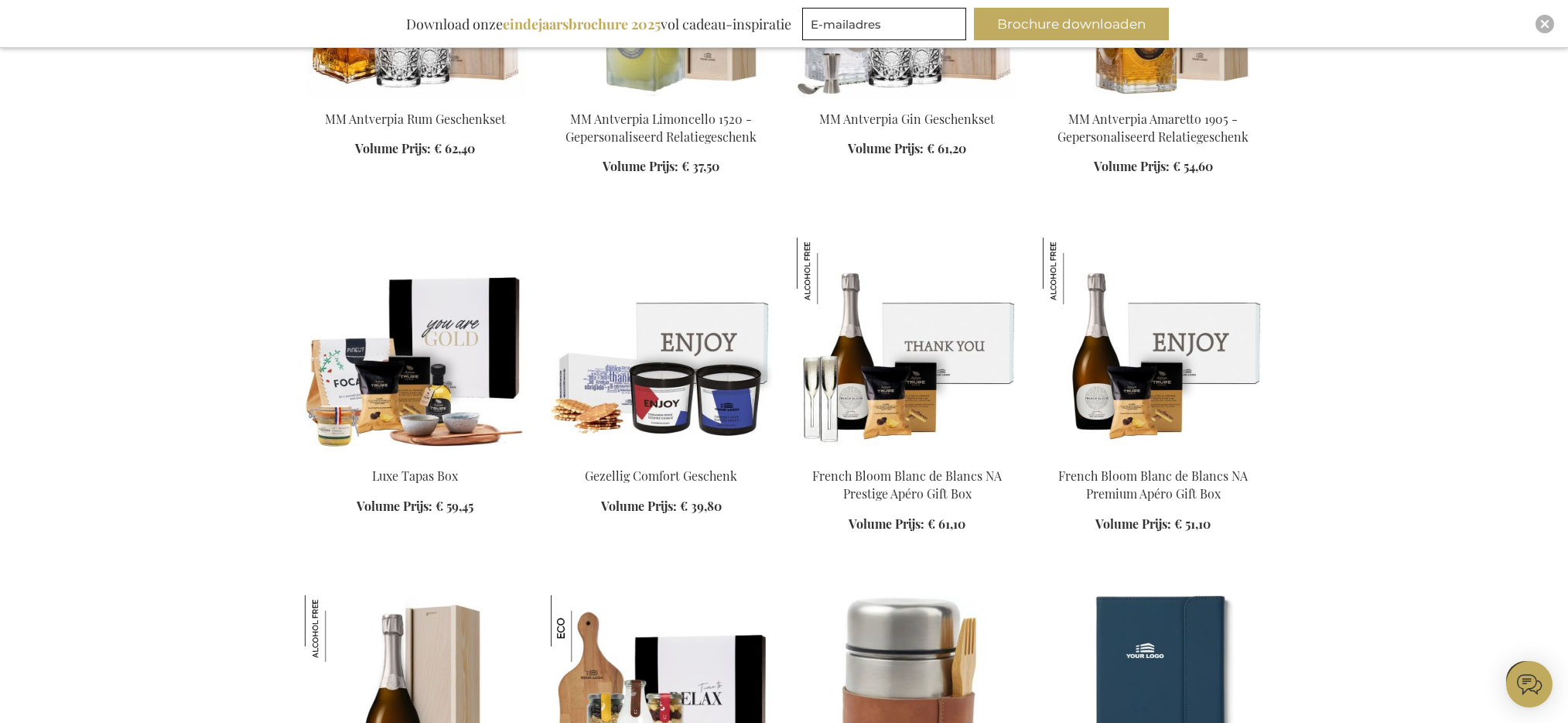
scroll to position [17767, 0]
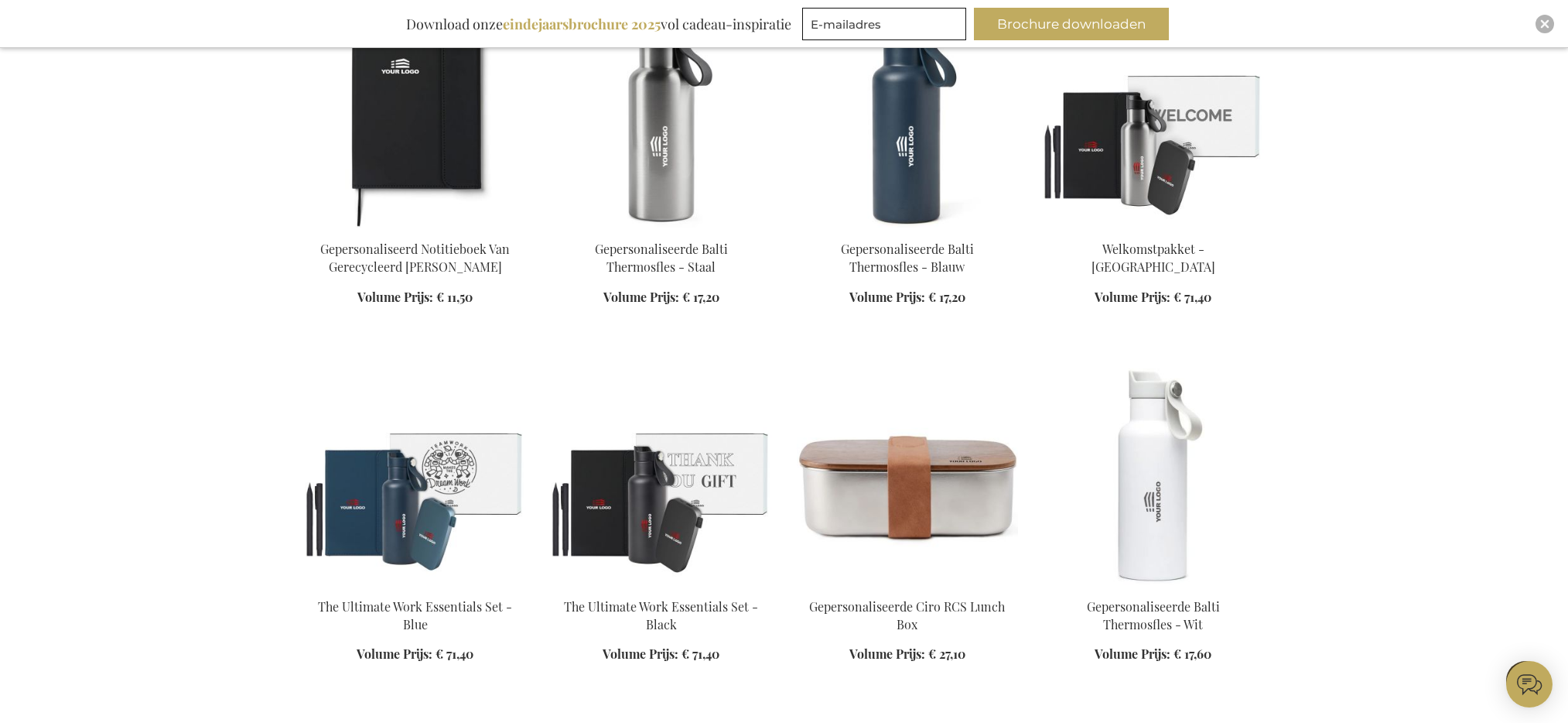
scroll to position [18860, 0]
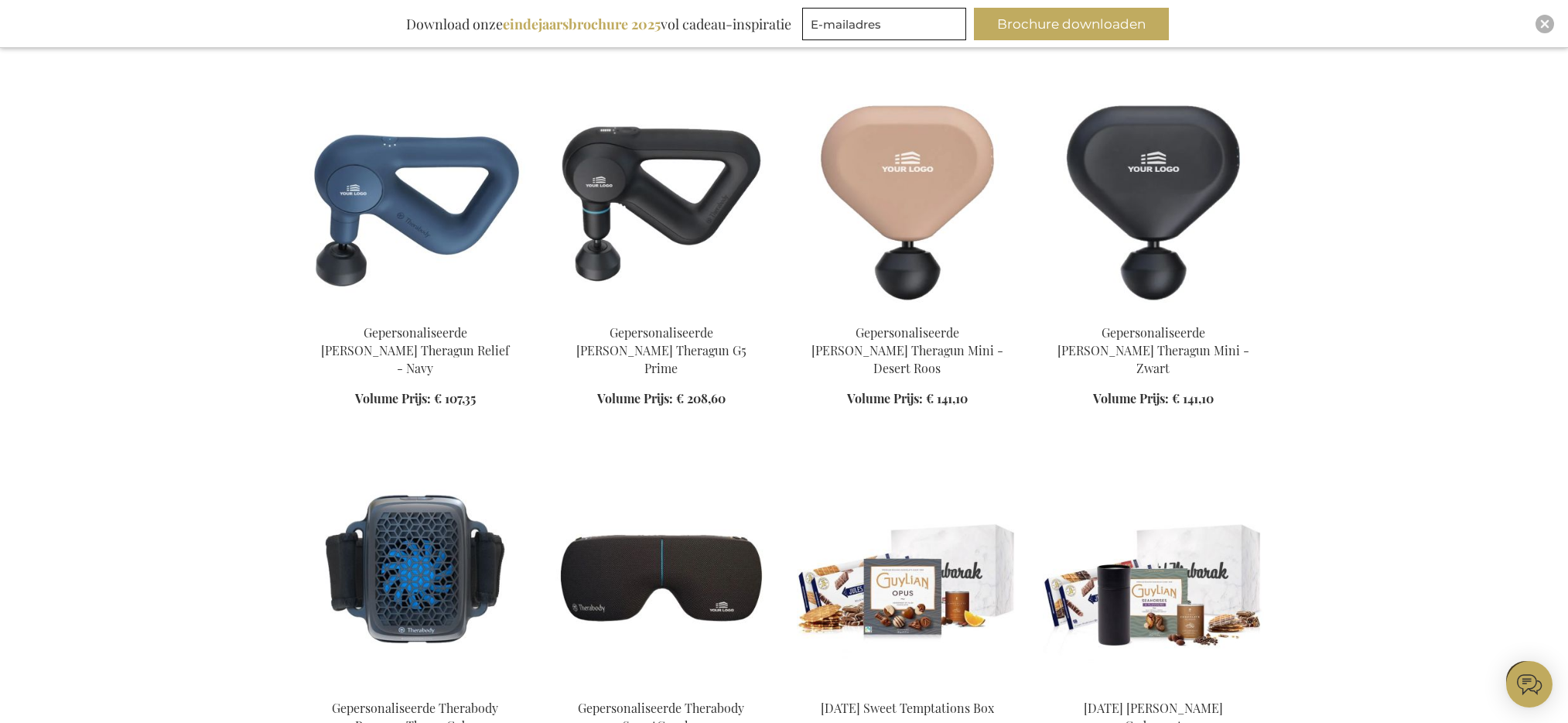
scroll to position [21037, 0]
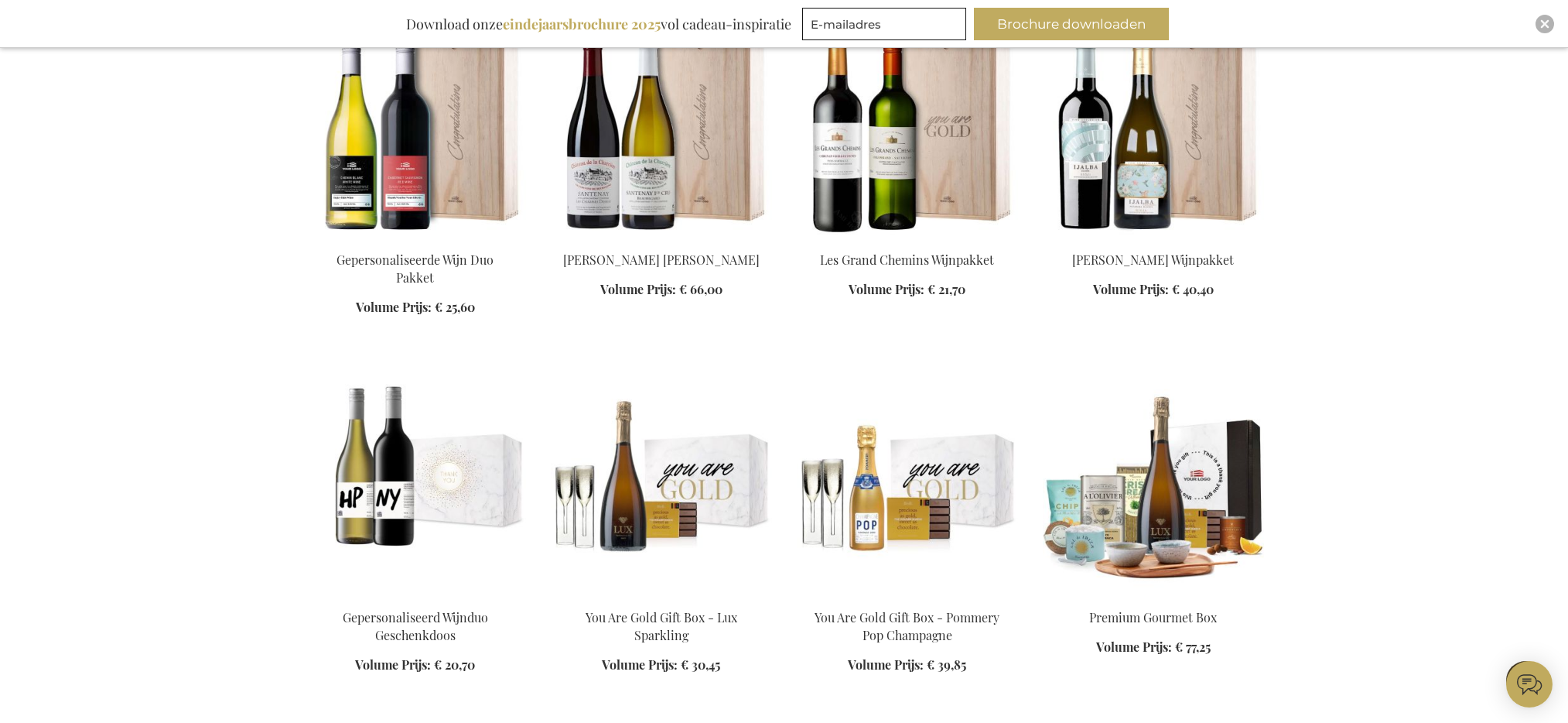
scroll to position [23327, 0]
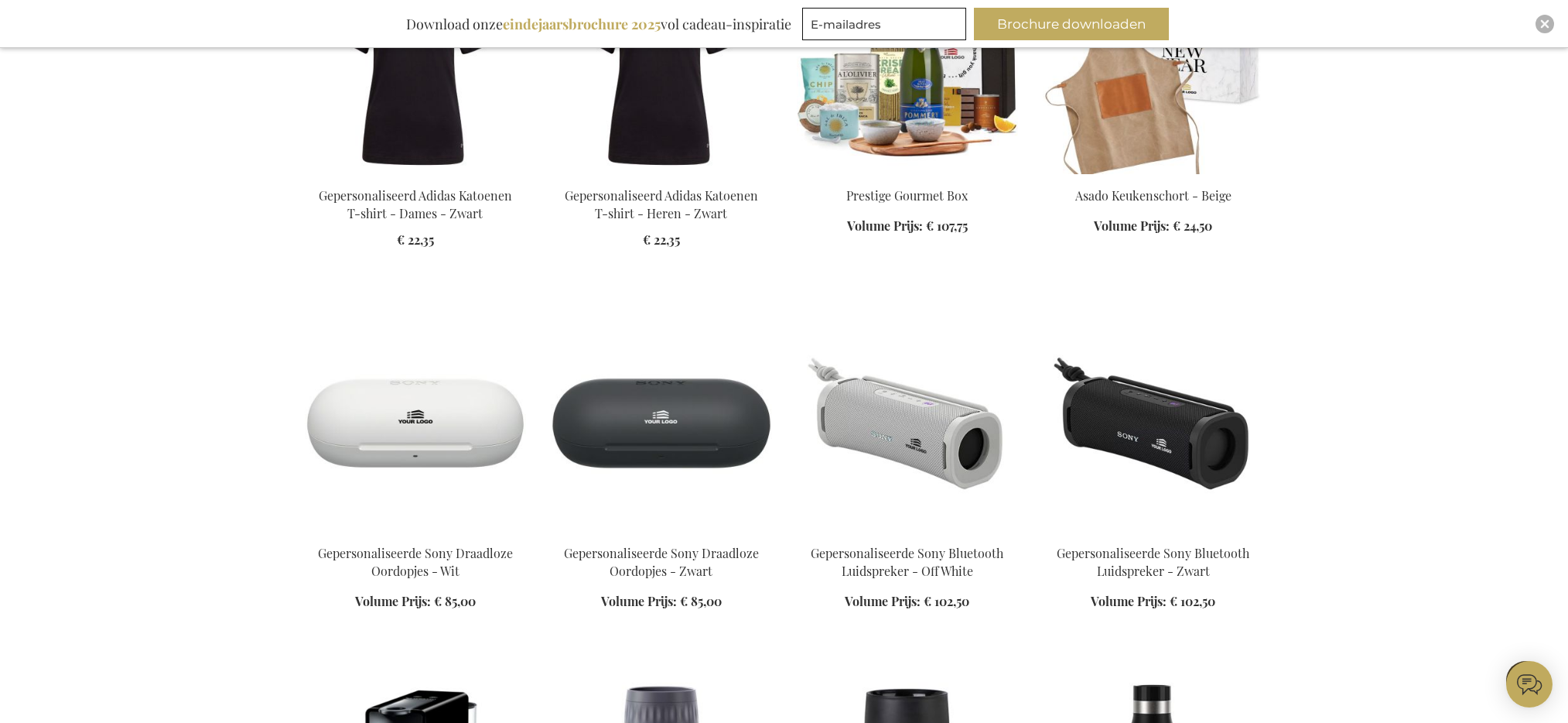
scroll to position [24960, 0]
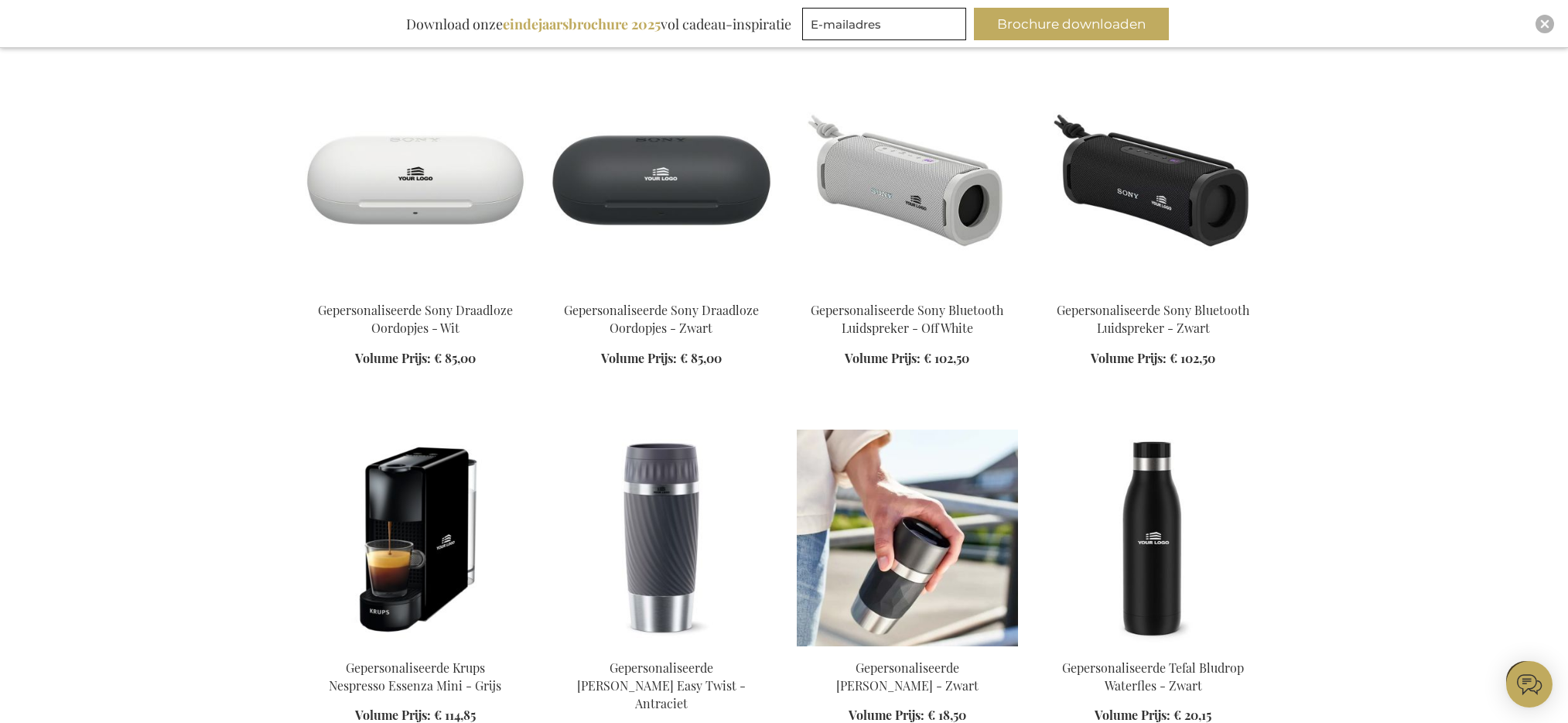
scroll to position [25562, 0]
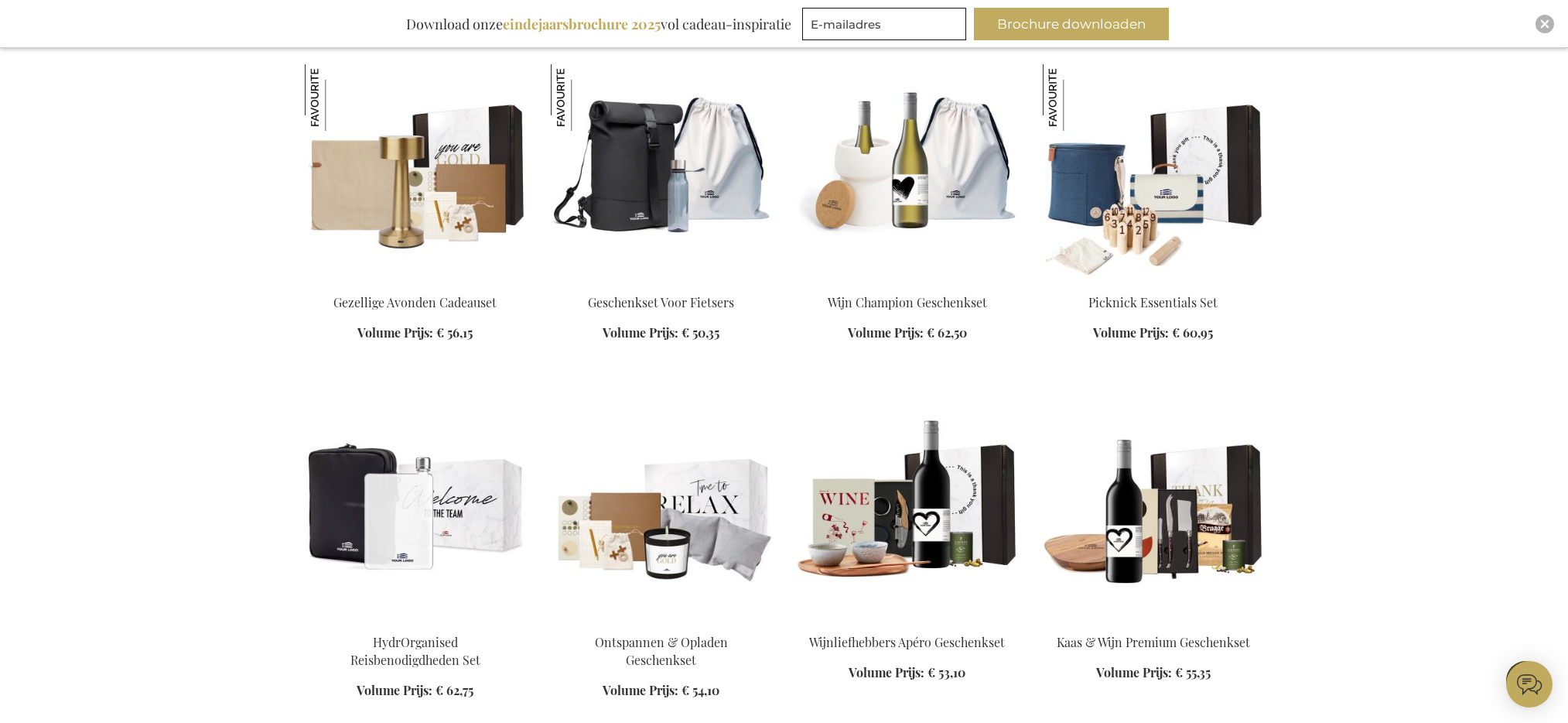
scroll to position [26891, 0]
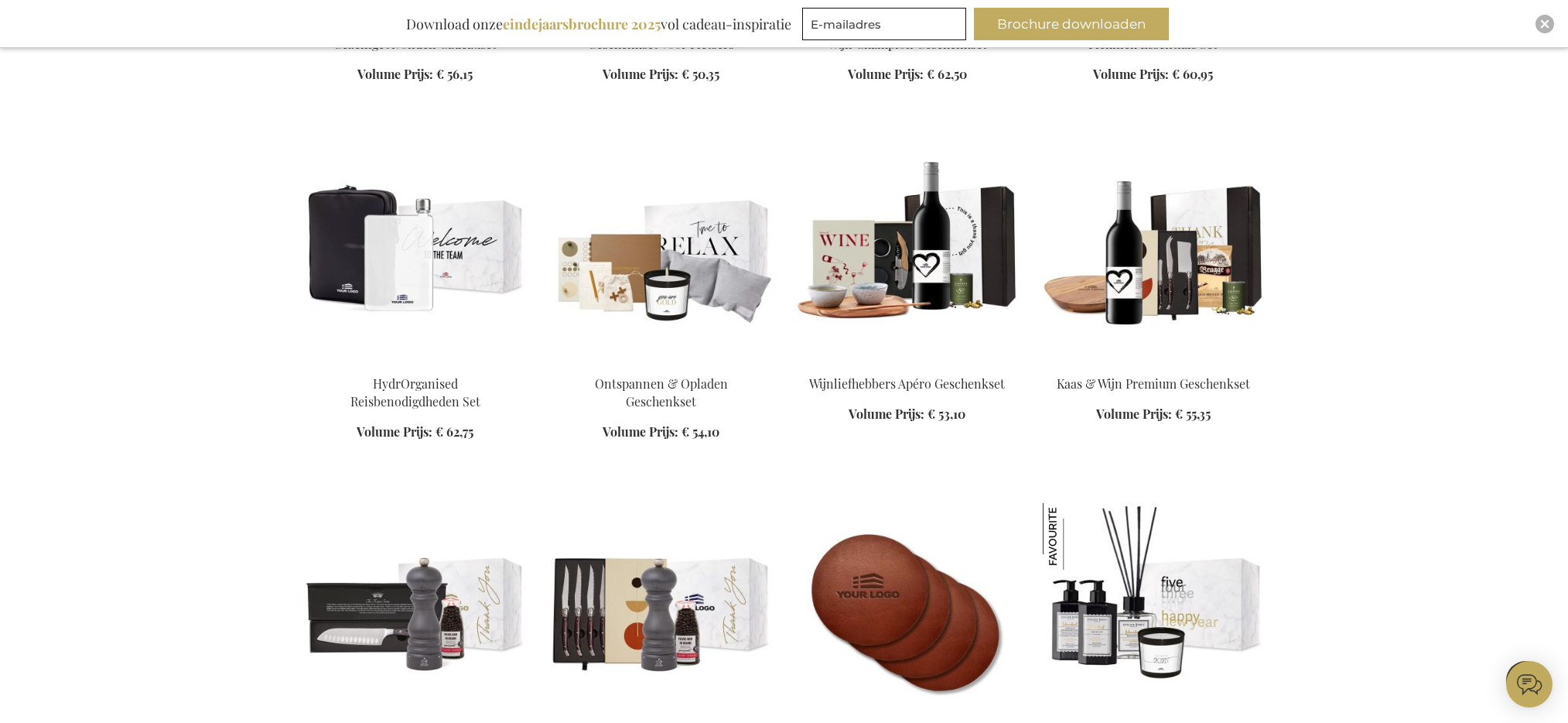
scroll to position [27151, 0]
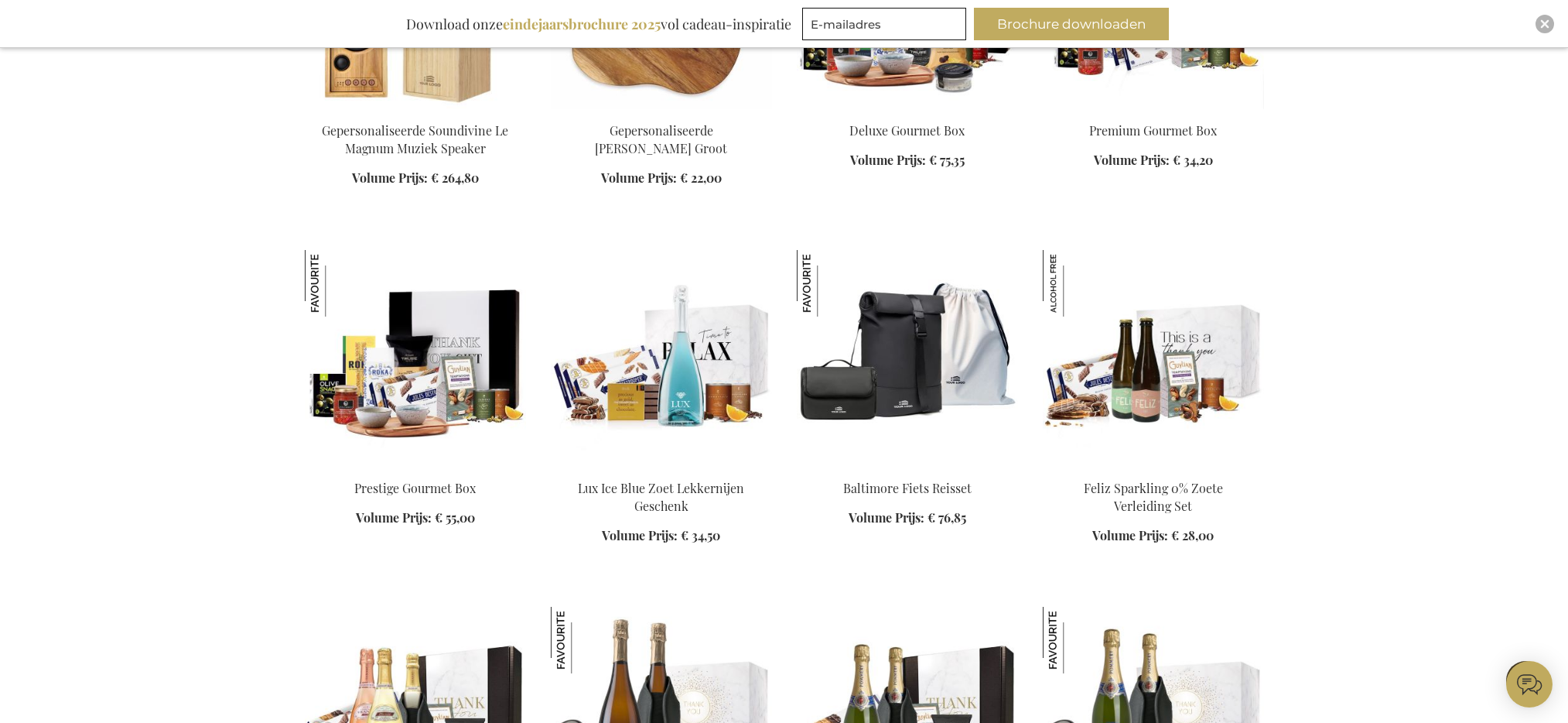
scroll to position [30346, 0]
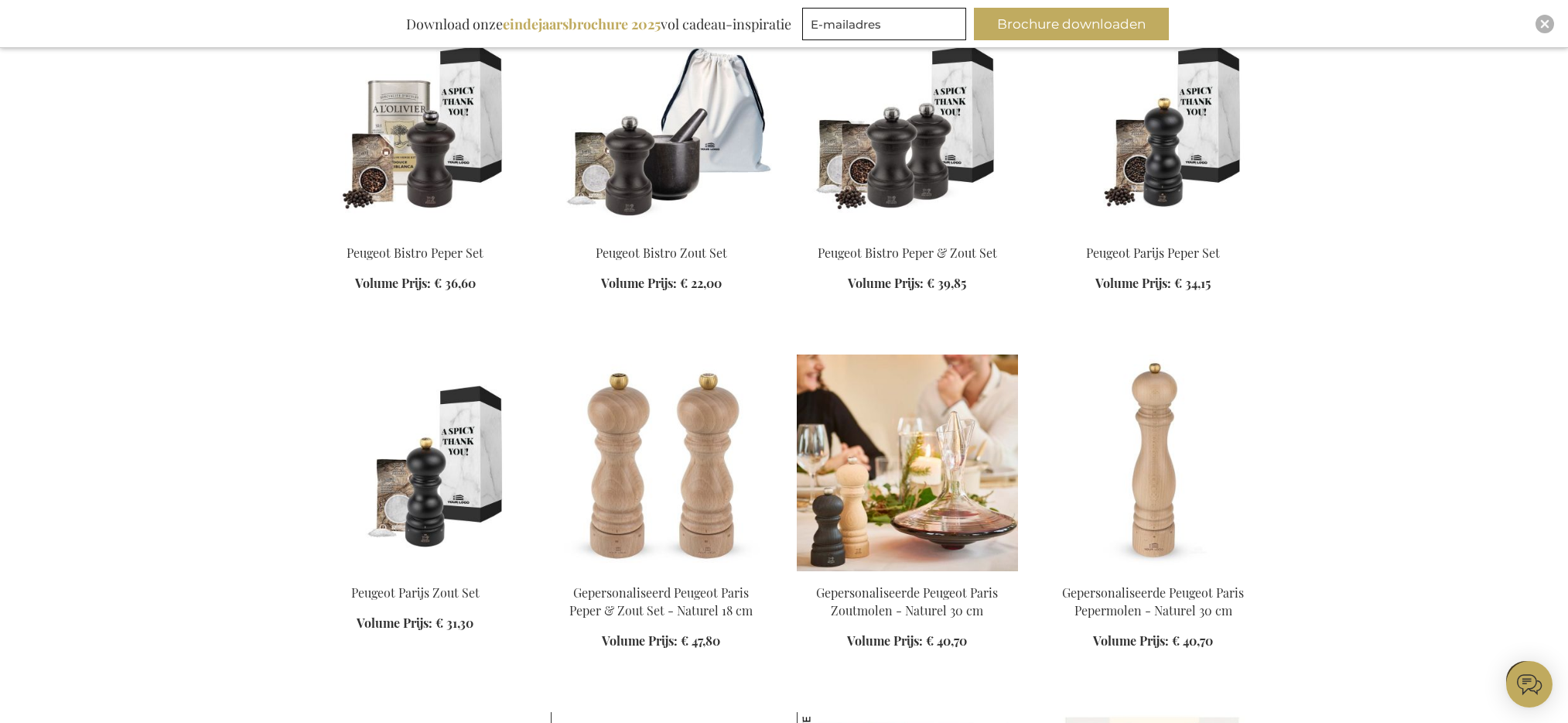
scroll to position [31389, 0]
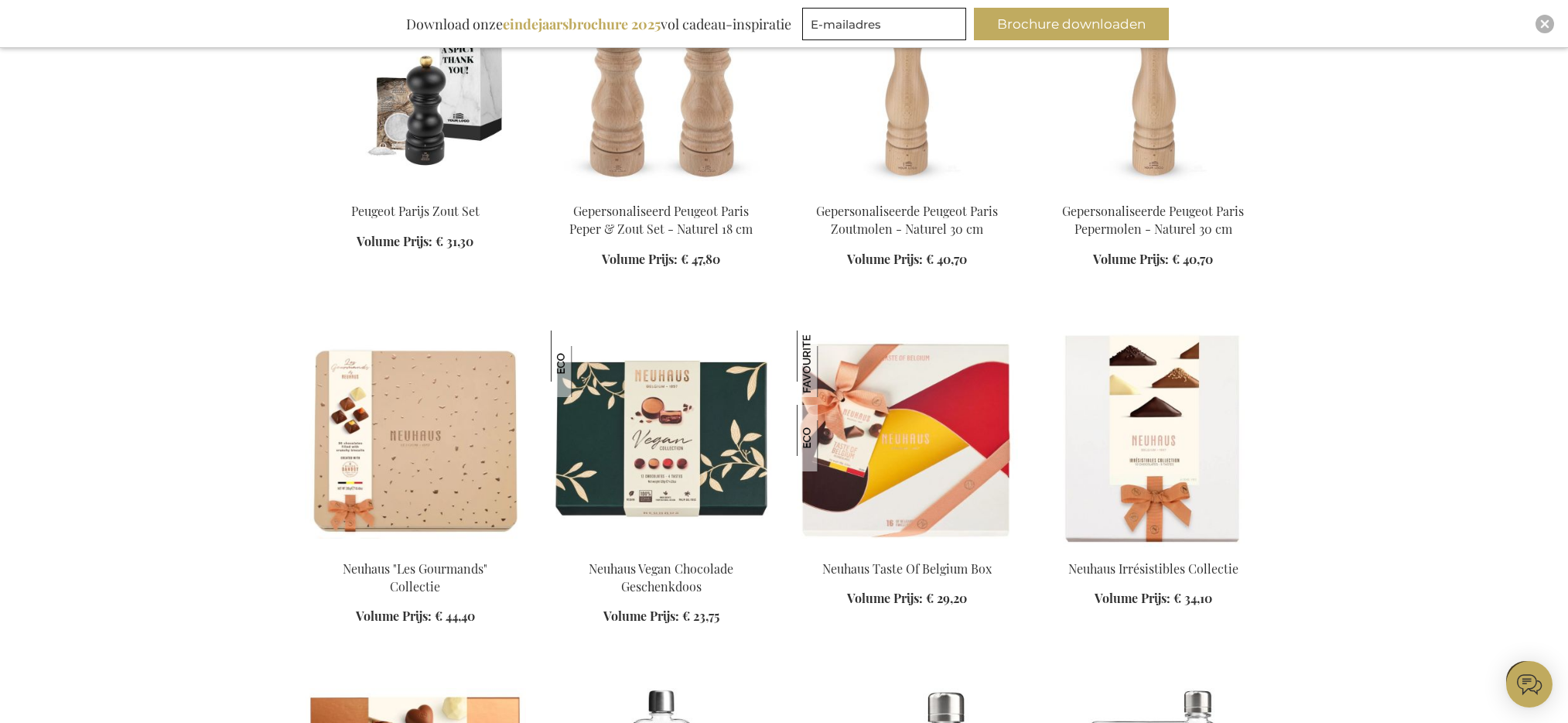
scroll to position [32158, 0]
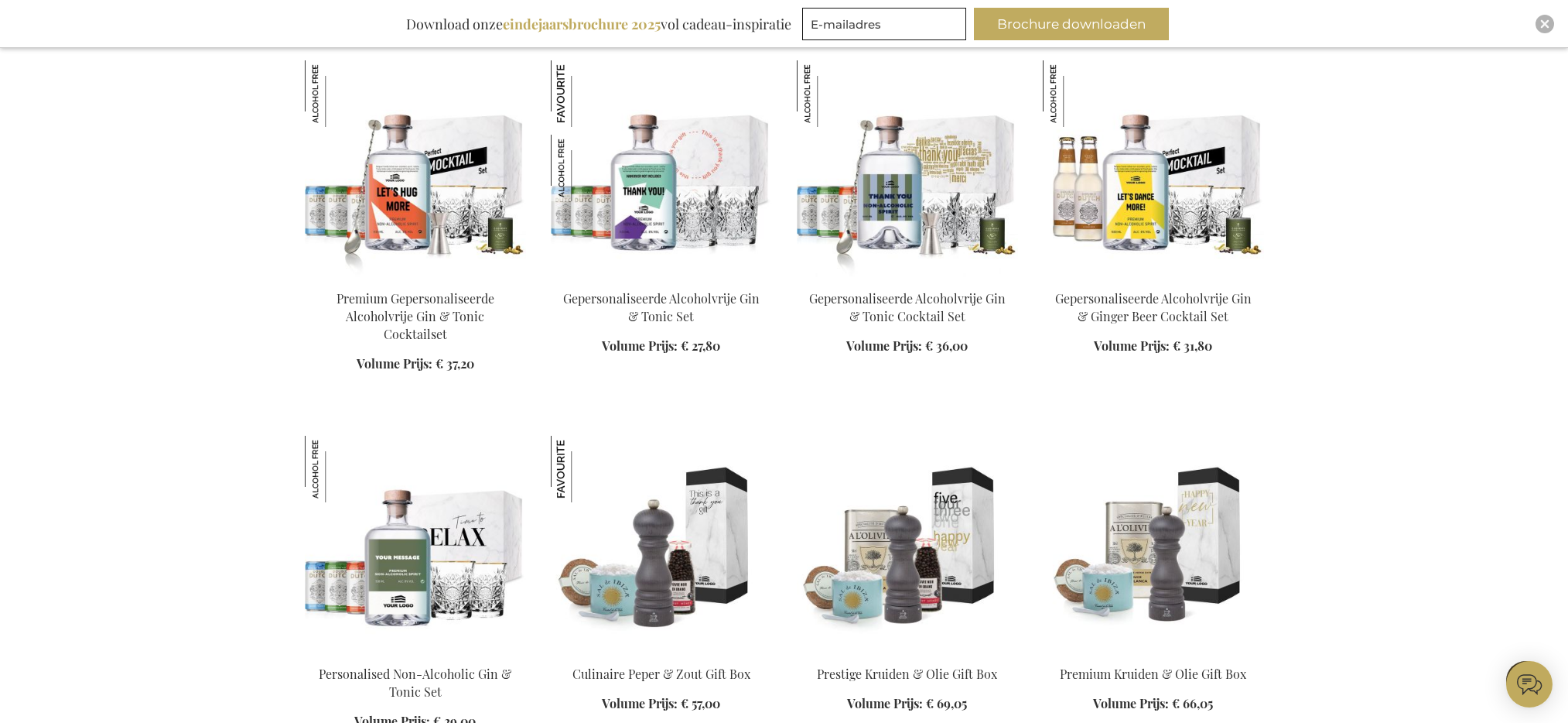
scroll to position [34457, 0]
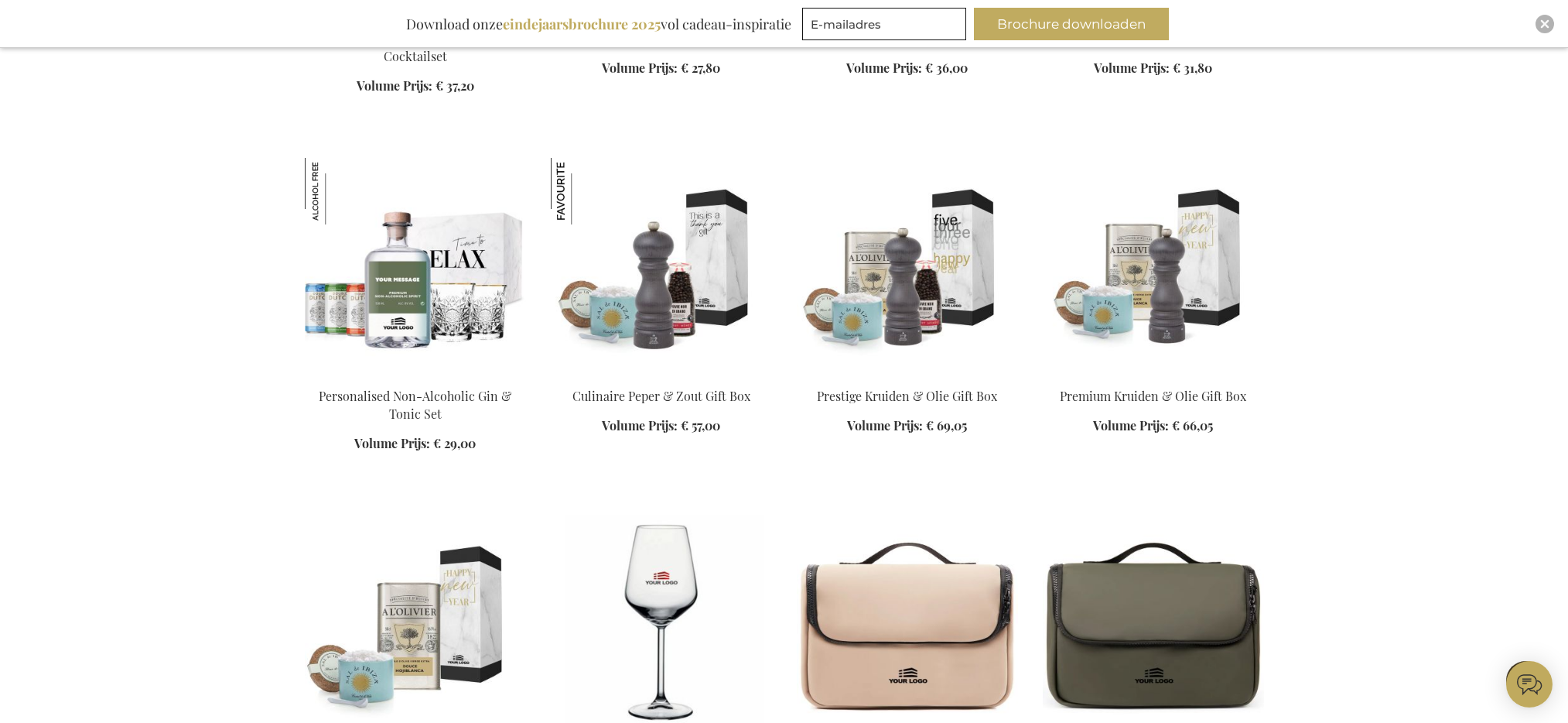
scroll to position [34692, 0]
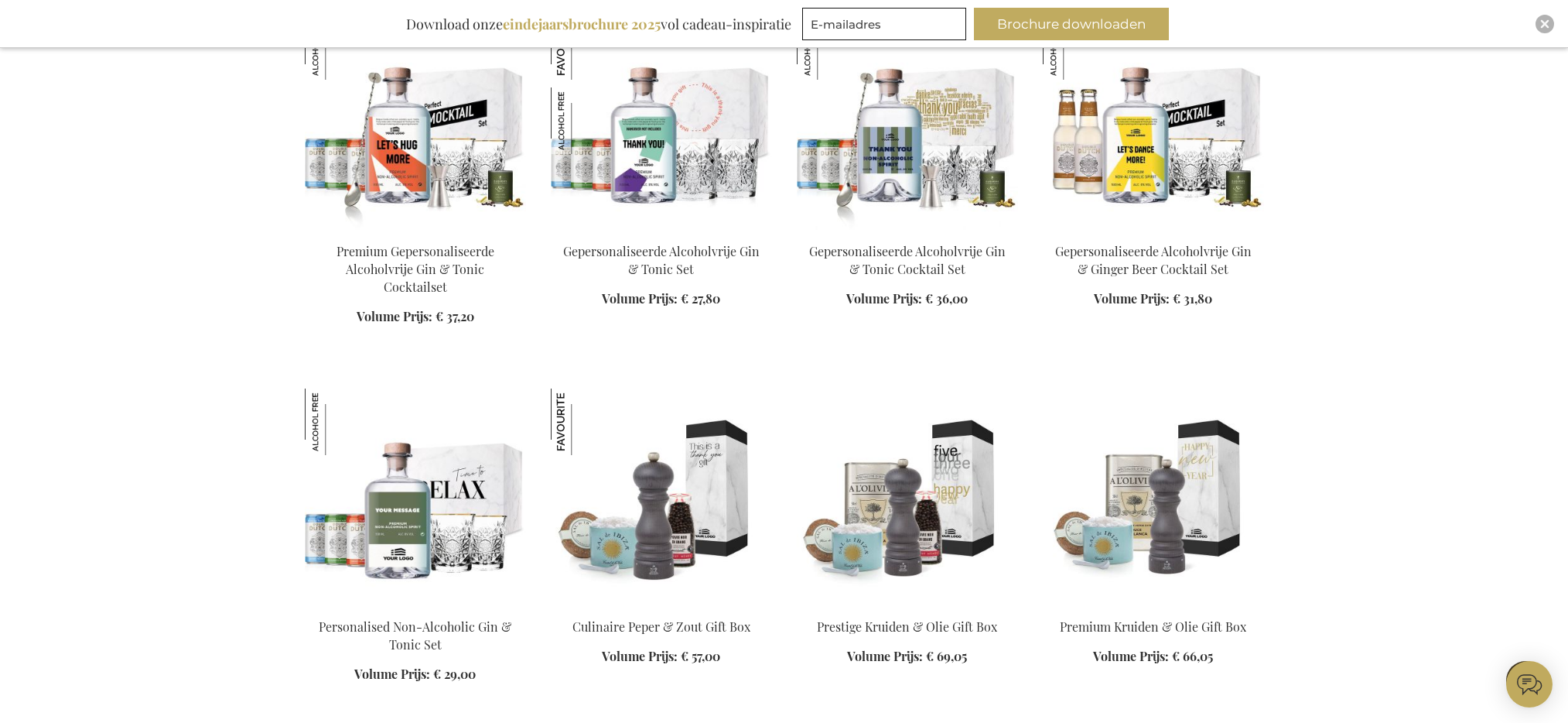
scroll to position [34460, 0]
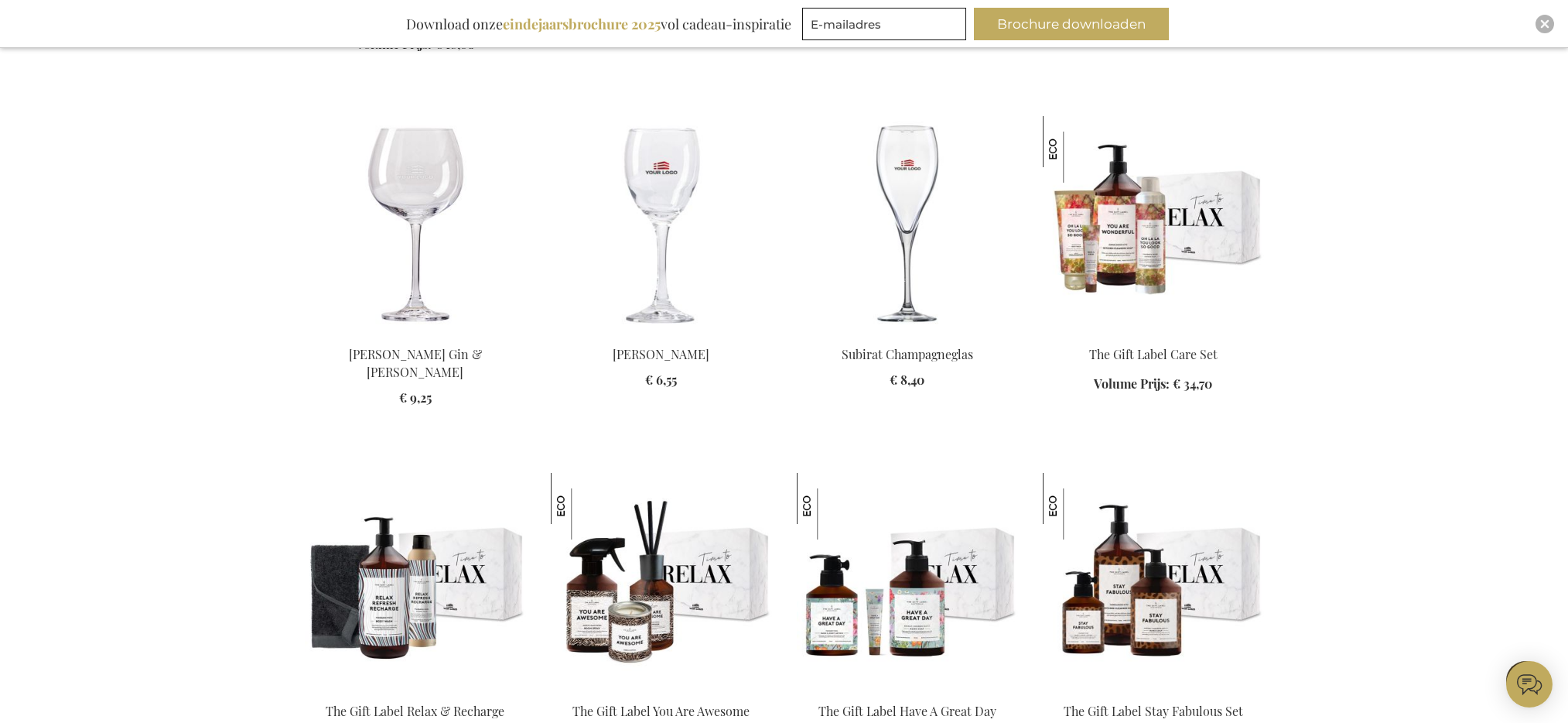
scroll to position [36955, 0]
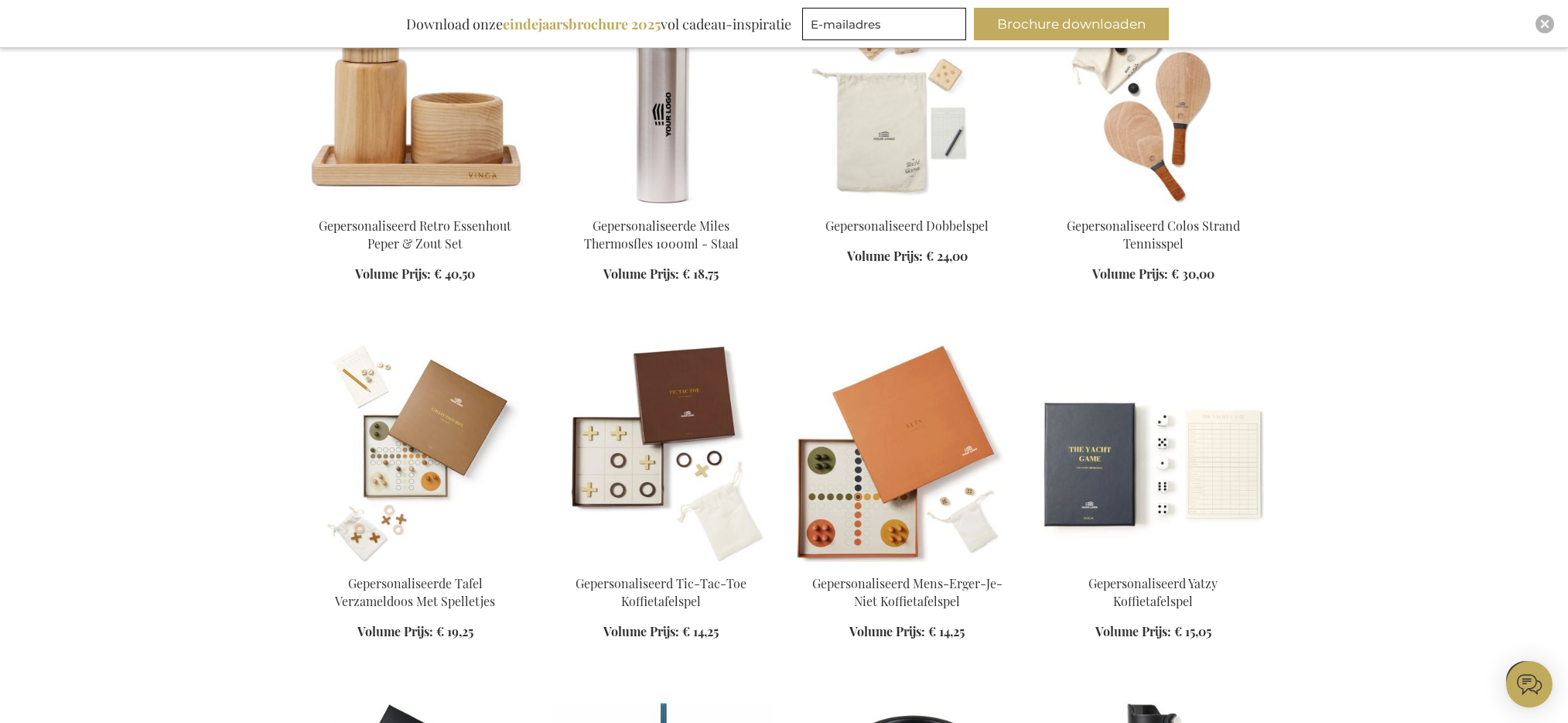
scroll to position [40112, 0]
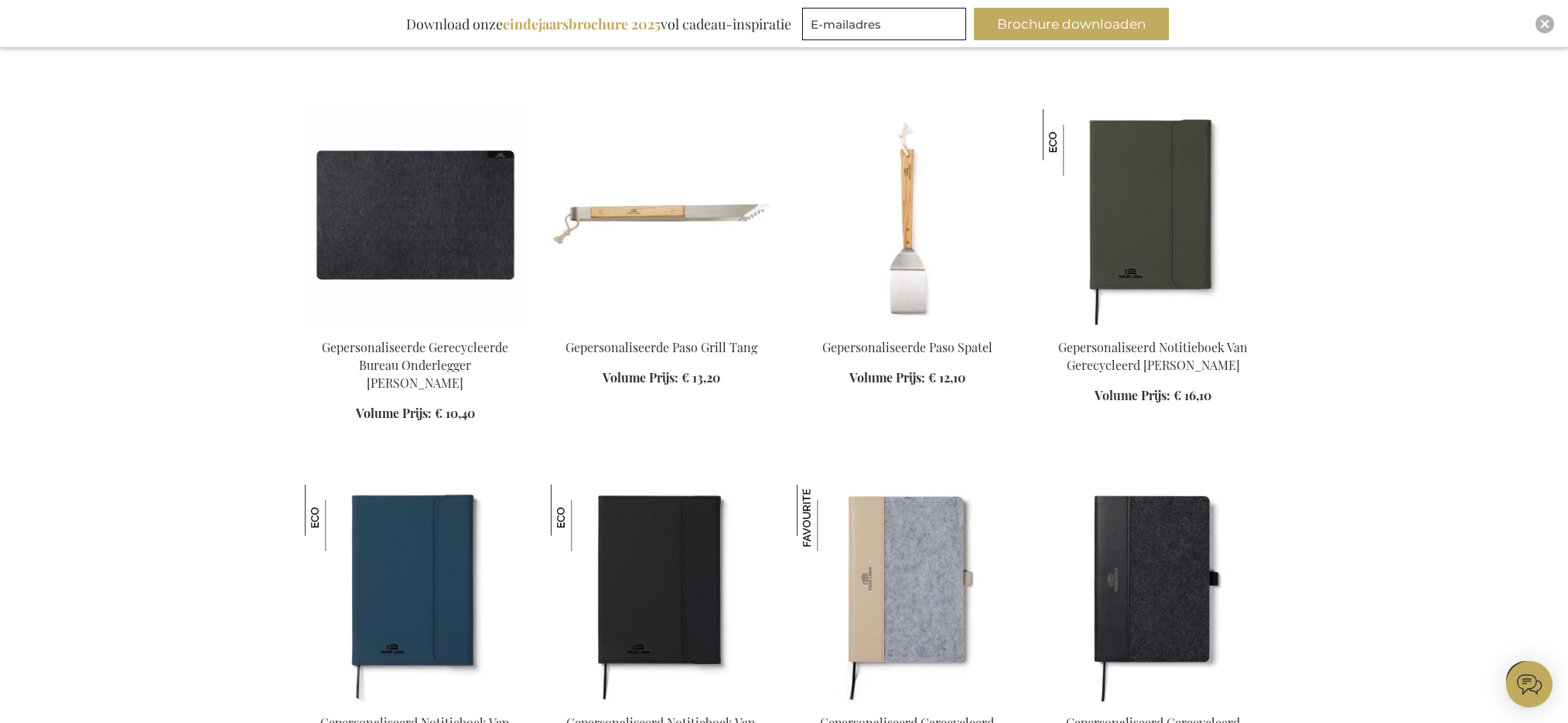
scroll to position [47275, 0]
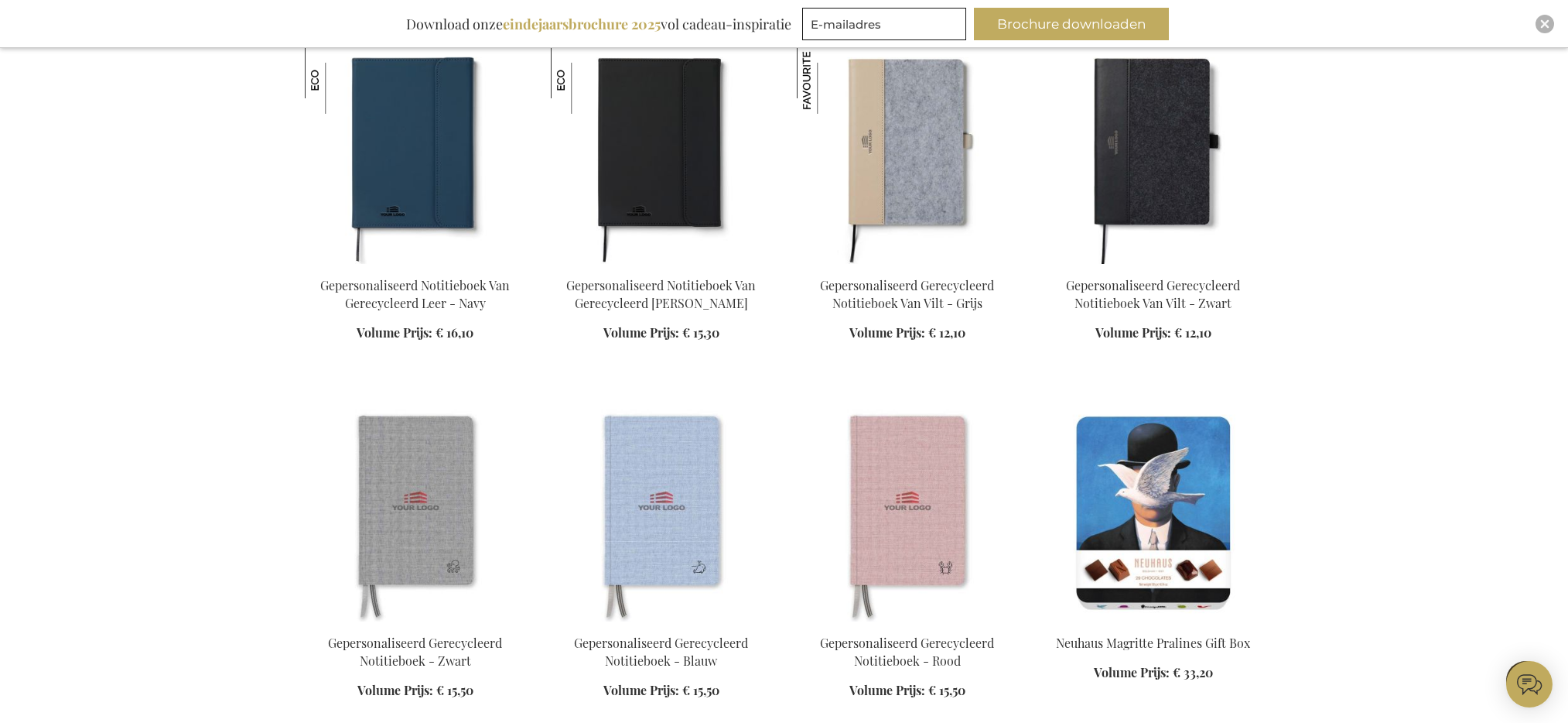
scroll to position [48533, 0]
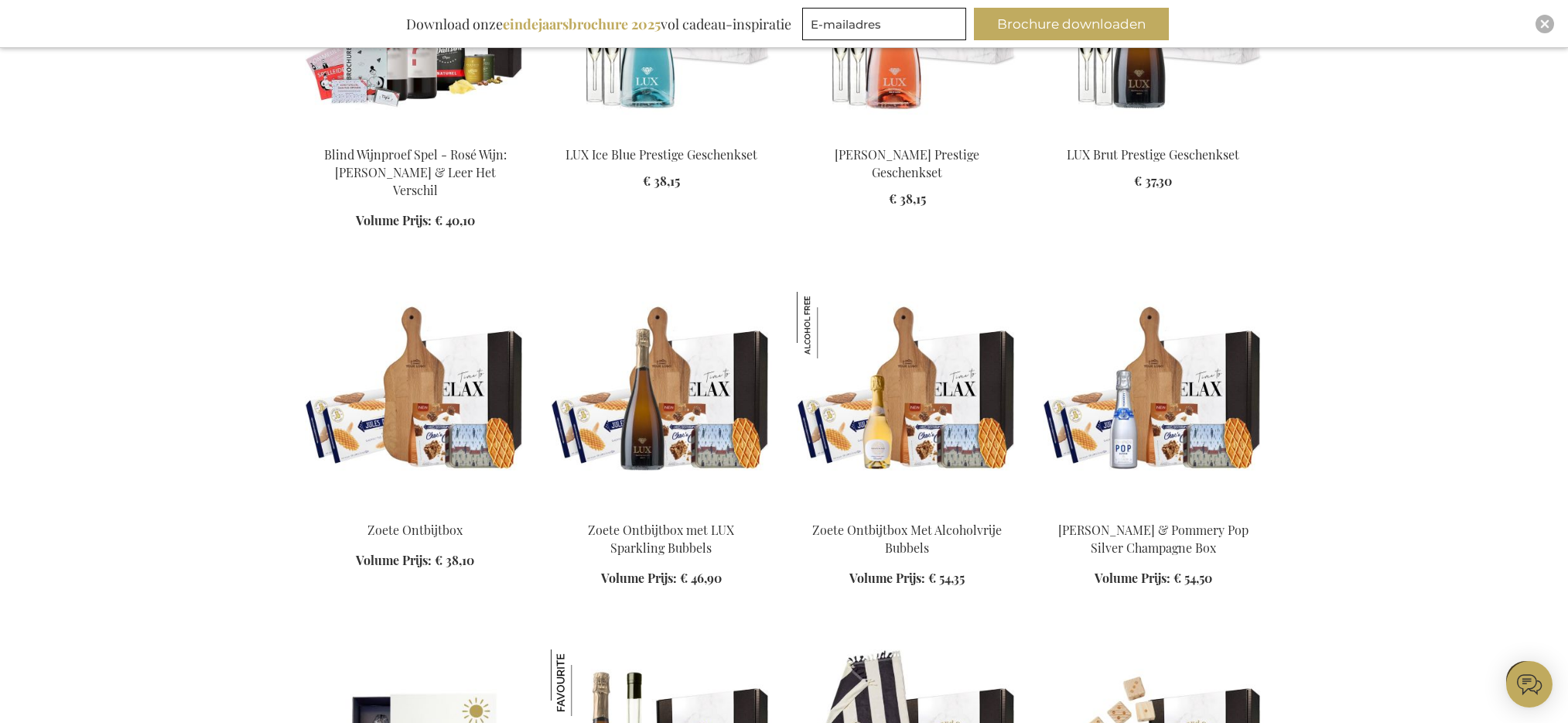
scroll to position [49204, 0]
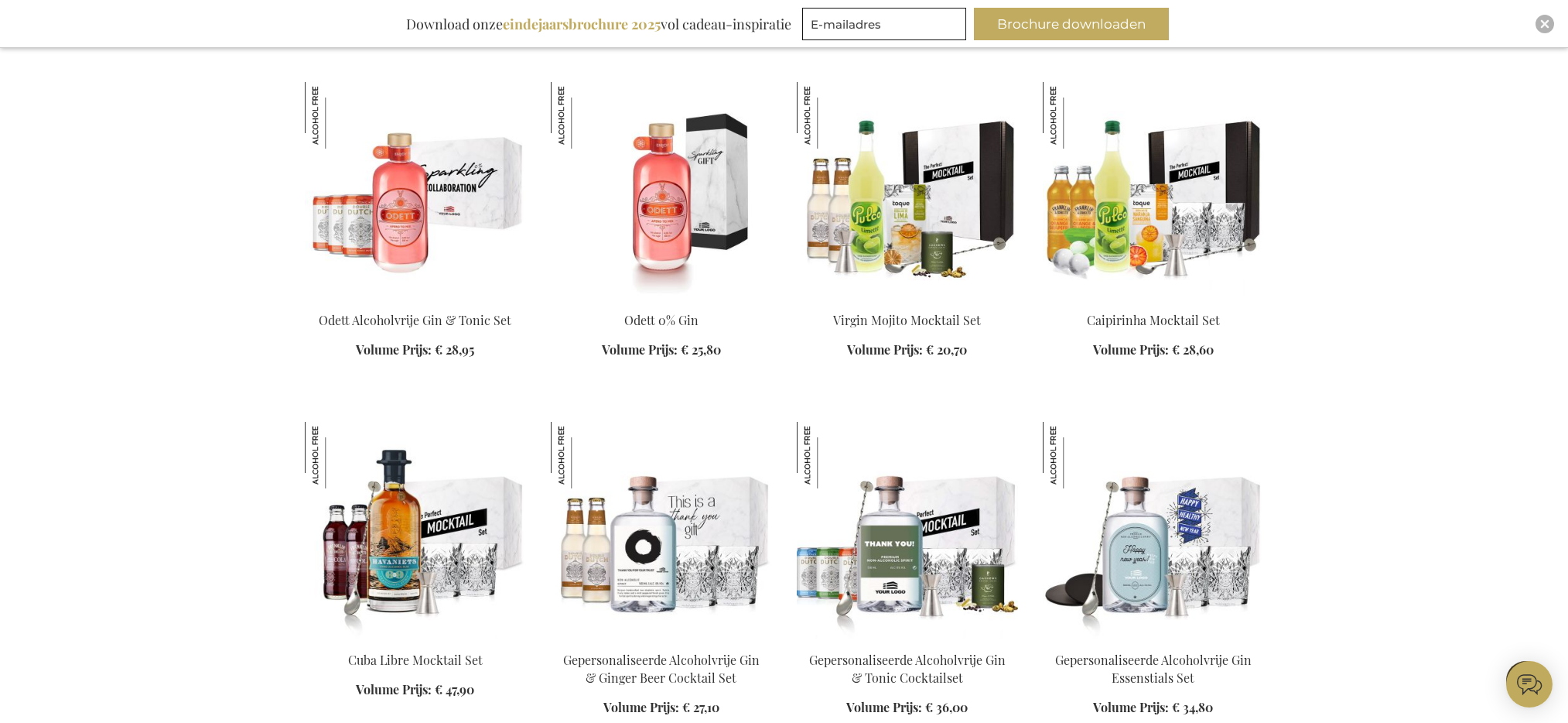
scroll to position [51961, 0]
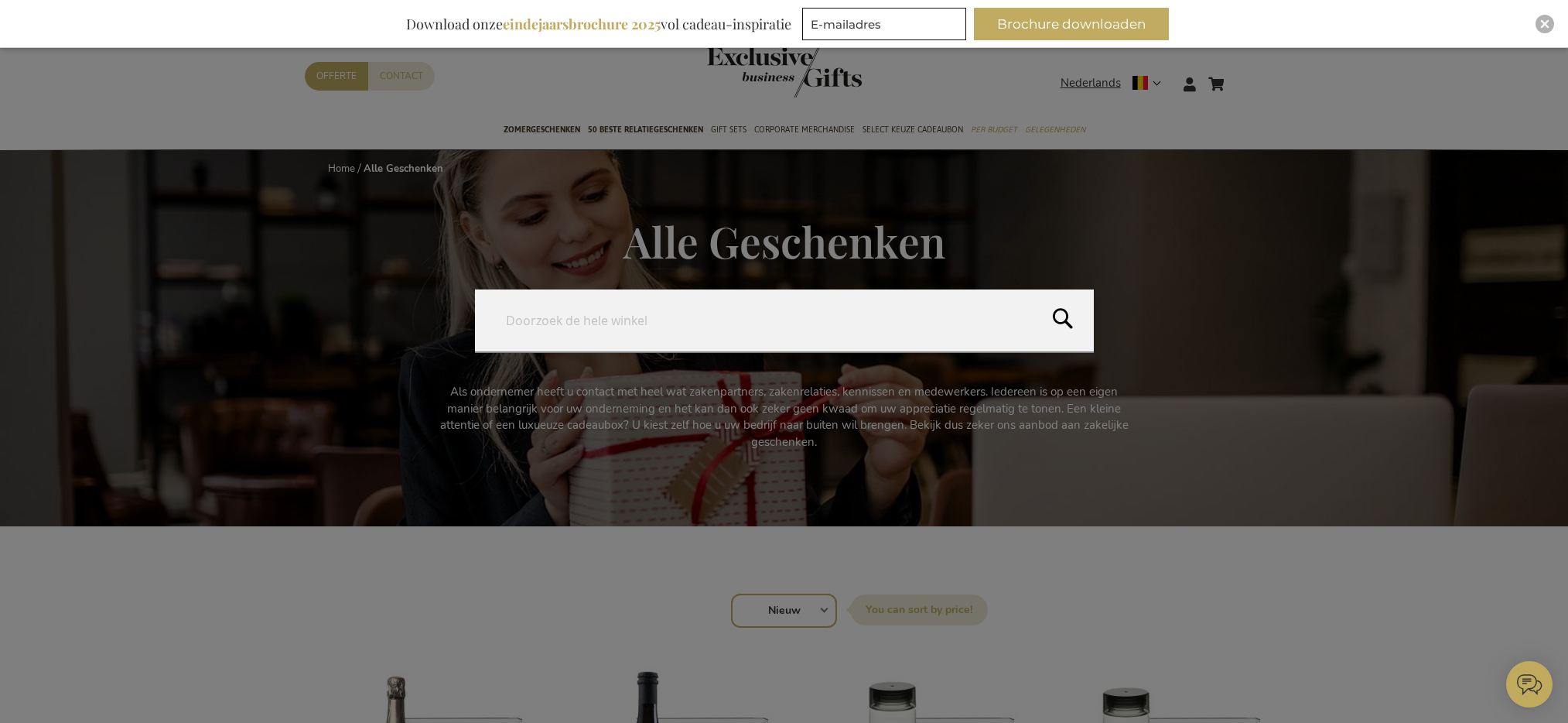
click at [1240, 74] on form "Search Search" at bounding box center [1244, 74] width 16 height 0
type input "p"
type input "graphite"
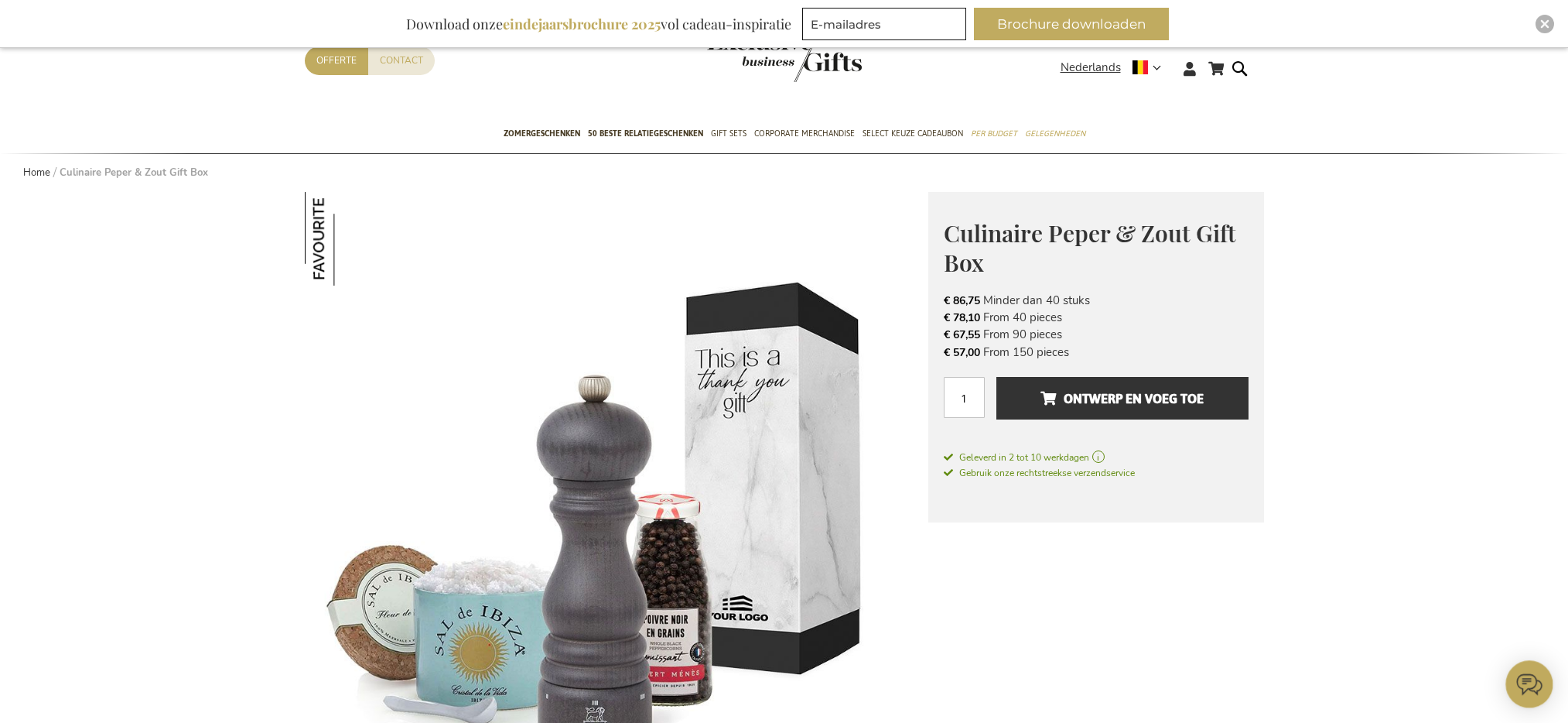
scroll to position [75, 0]
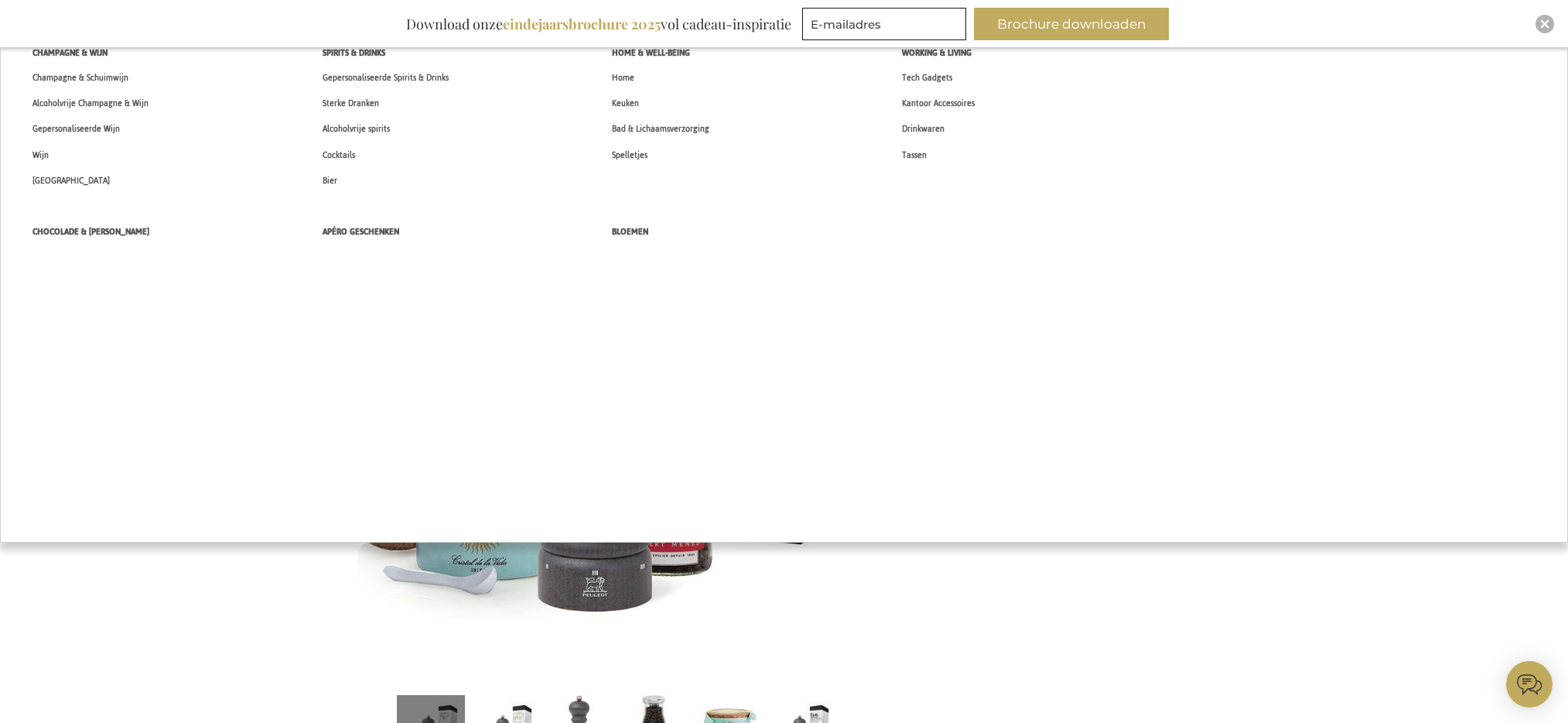
scroll to position [195, 0]
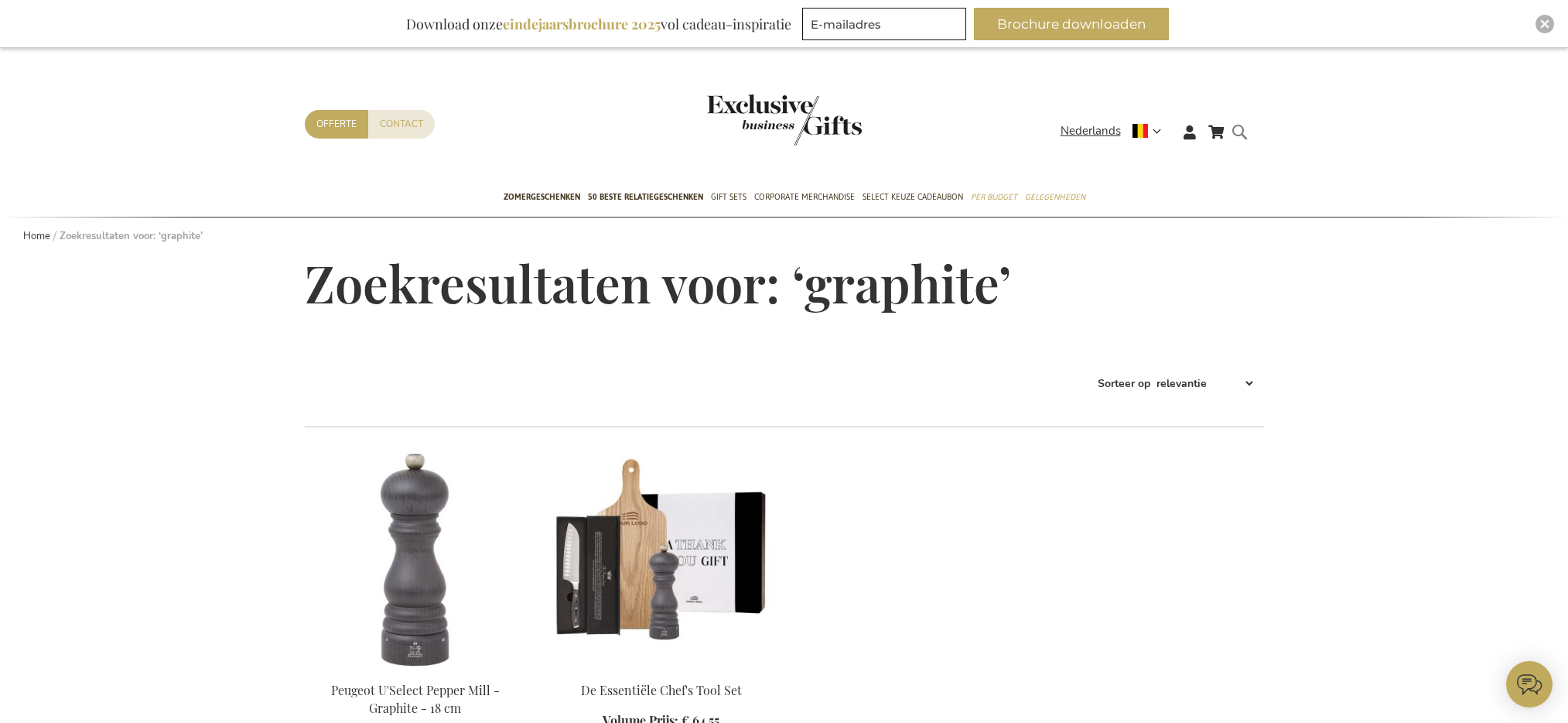
click at [1242, 133] on form "Search graphite Search" at bounding box center [1244, 144] width 16 height 44
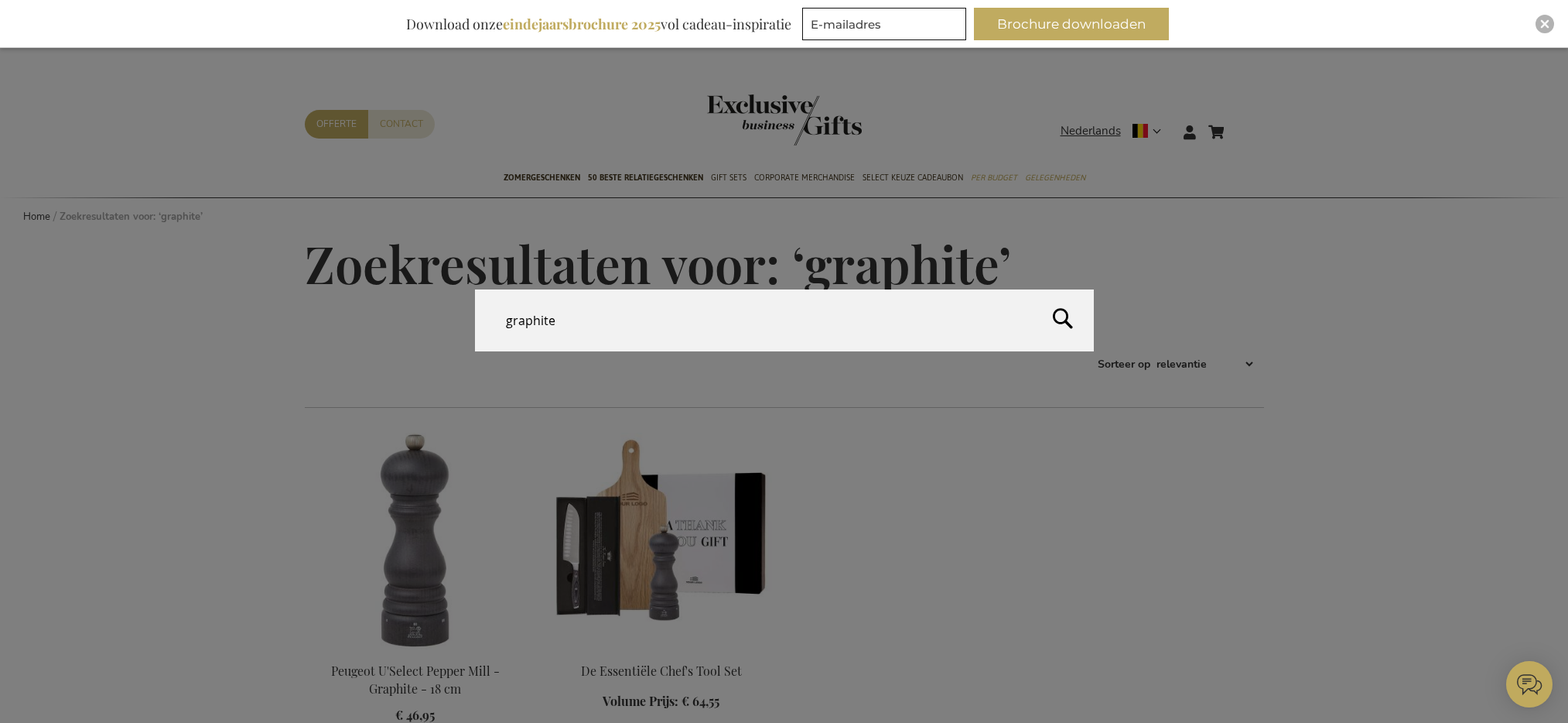
drag, startPoint x: 570, startPoint y: 327, endPoint x: 427, endPoint y: 305, distance: 144.7
click at [427, 305] on div "Search graphite" at bounding box center [784, 321] width 1568 height 64
type input "peugeot"
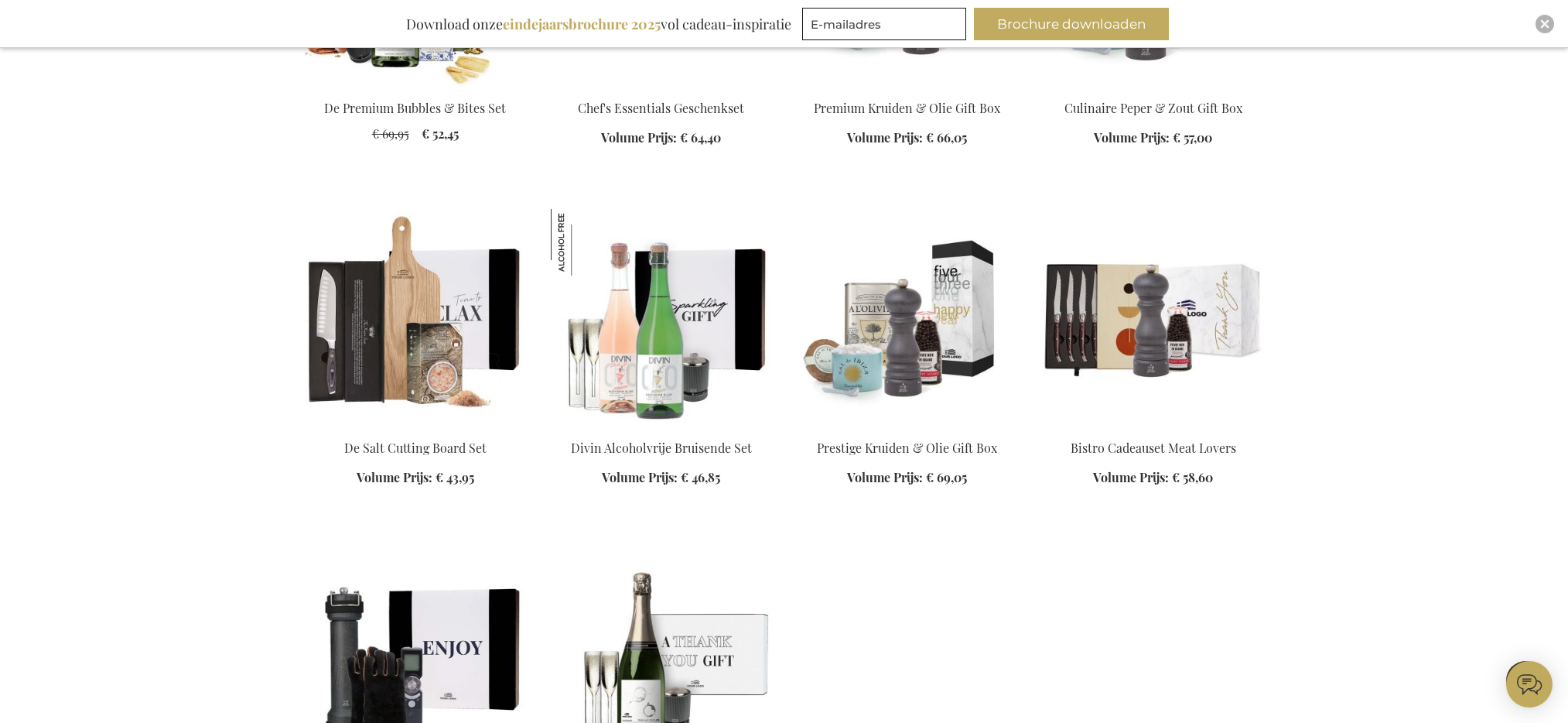
scroll to position [1617, 0]
